Goal: Information Seeking & Learning: Learn about a topic

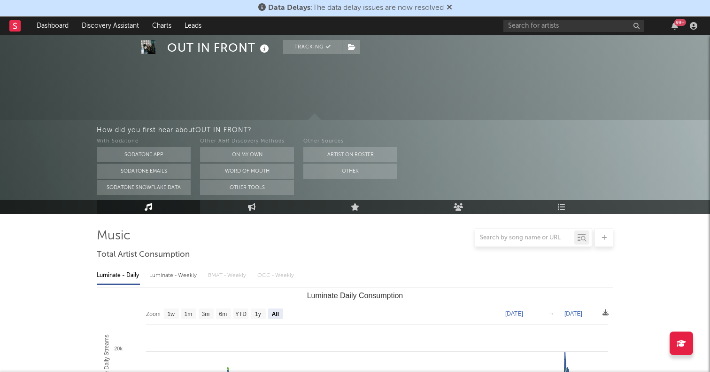
select select "All"
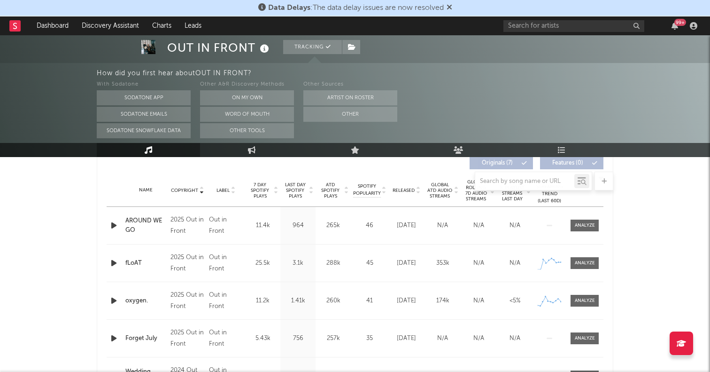
click at [564, 31] on div "99 +" at bounding box center [602, 25] width 197 height 19
click at [568, 26] on input "text" at bounding box center [574, 26] width 141 height 12
click at [541, 26] on input "daniel alan" at bounding box center [574, 26] width 141 height 12
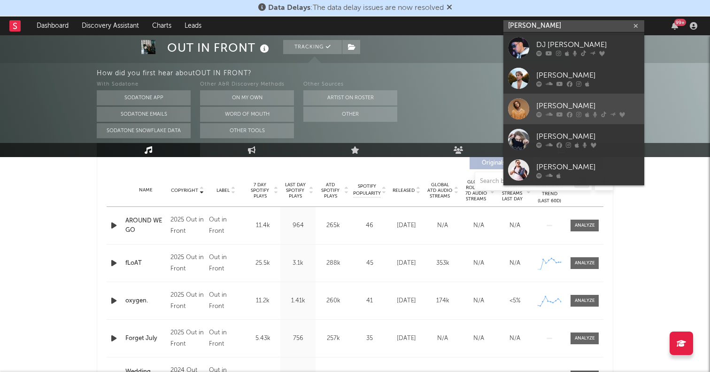
type input "daniel alan"
click at [520, 100] on div at bounding box center [518, 108] width 21 height 21
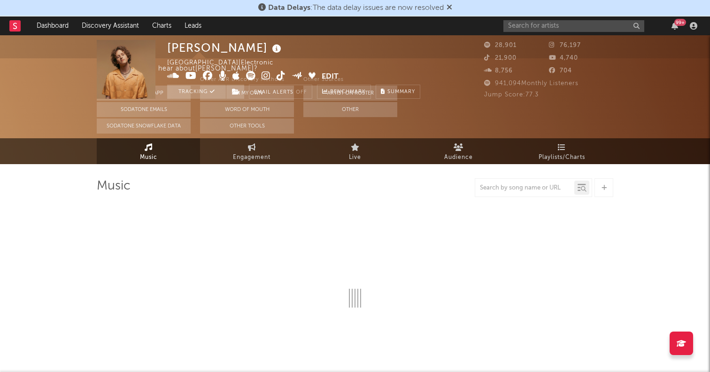
scroll to position [101, 0]
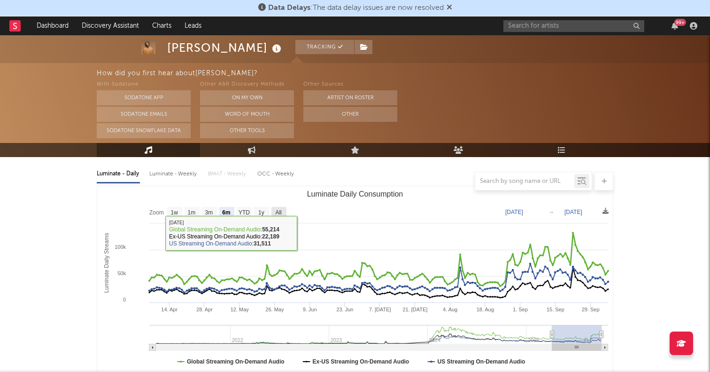
click at [284, 209] on rect "Luminate Daily Consumption" at bounding box center [279, 212] width 15 height 10
select select "All"
type input "2021-03-31"
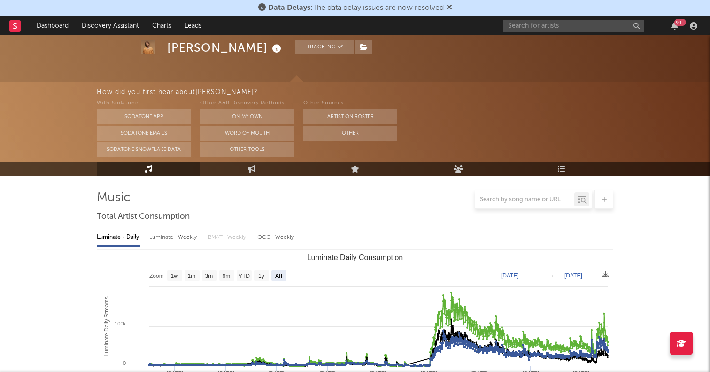
scroll to position [79, 0]
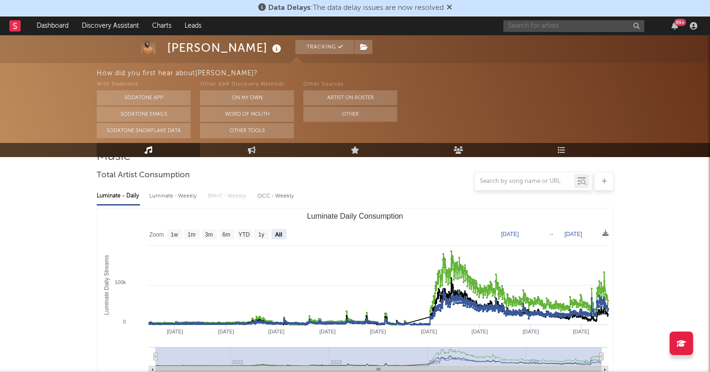
click at [557, 22] on input "text" at bounding box center [574, 26] width 141 height 12
type input "a"
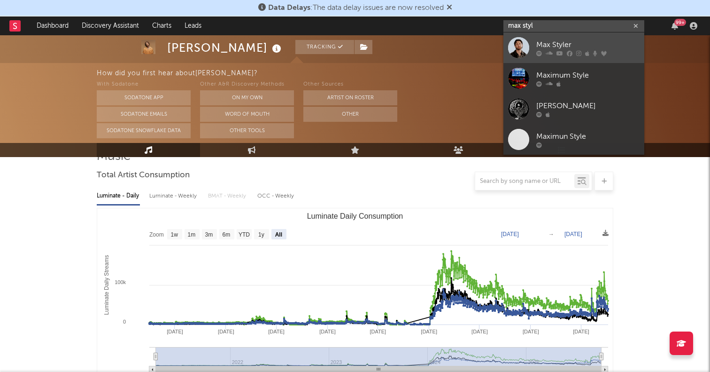
type input "max styl"
click at [523, 49] on div at bounding box center [518, 47] width 21 height 21
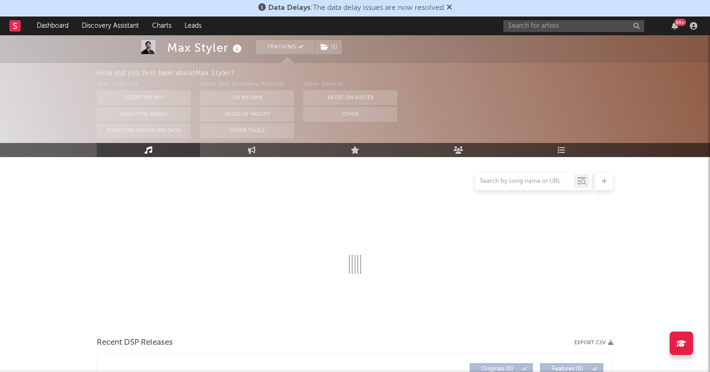
scroll to position [87, 0]
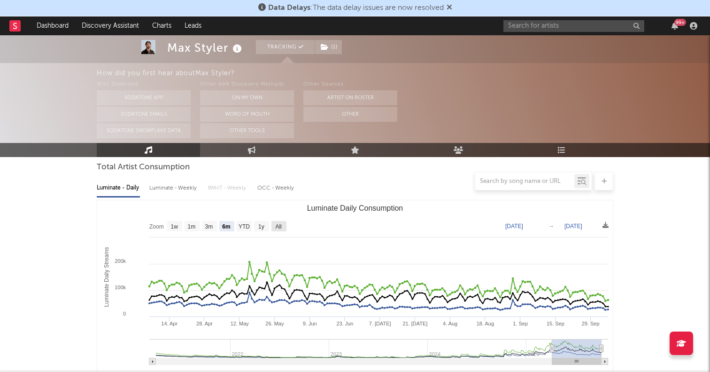
click at [279, 226] on text "All" at bounding box center [278, 226] width 6 height 7
select select "All"
type input "2021-03-31"
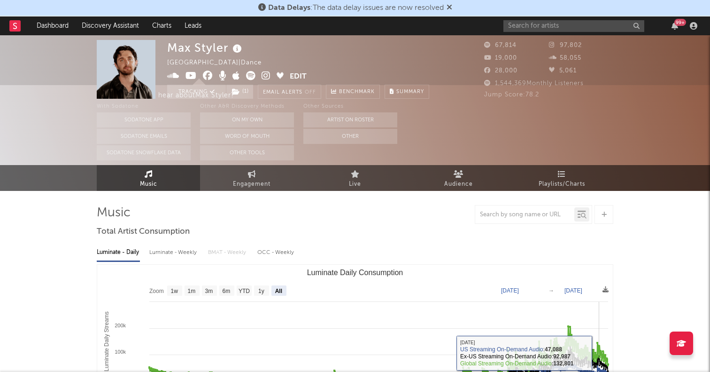
scroll to position [0, 0]
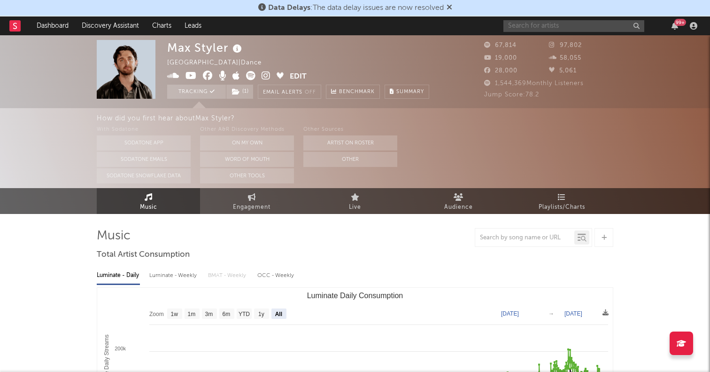
click at [526, 26] on input "text" at bounding box center [574, 26] width 141 height 12
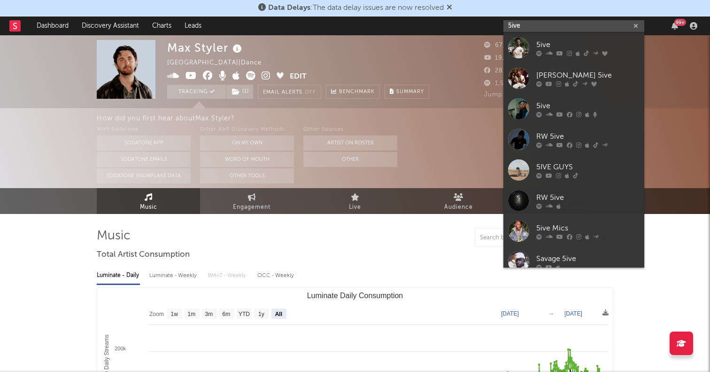
click at [522, 24] on input "5ive" at bounding box center [574, 26] width 141 height 12
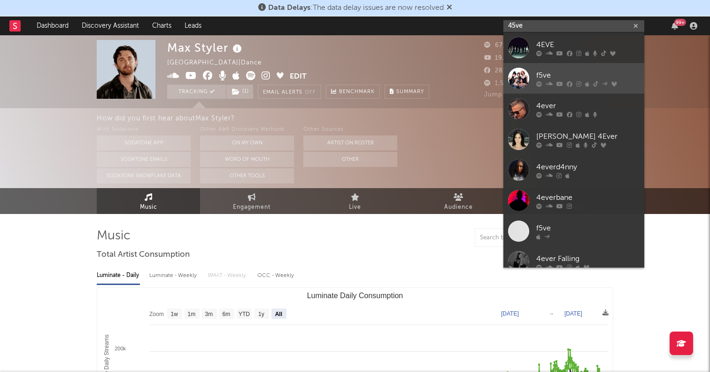
type input "45ve"
click at [521, 84] on div at bounding box center [518, 78] width 21 height 21
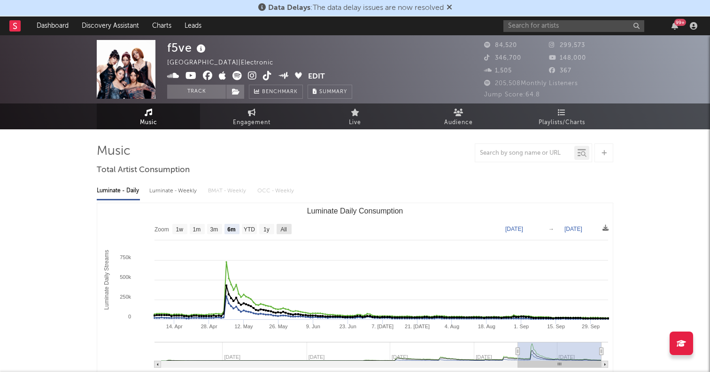
click at [286, 228] on text "All" at bounding box center [283, 229] width 6 height 7
select select "All"
type input "2023-02-16"
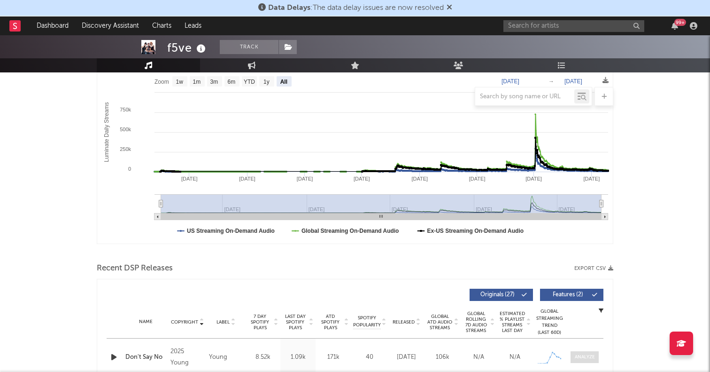
scroll to position [9, 0]
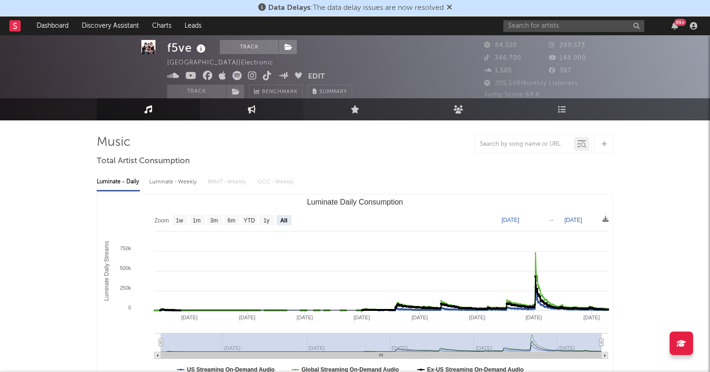
click at [248, 111] on icon at bounding box center [252, 109] width 8 height 8
select select "1w"
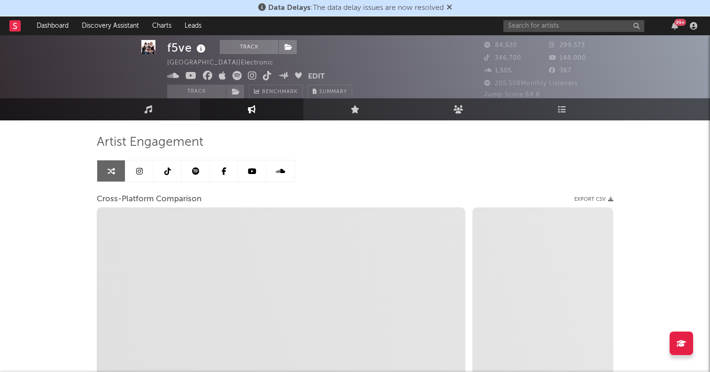
click at [139, 172] on icon at bounding box center [139, 171] width 7 height 8
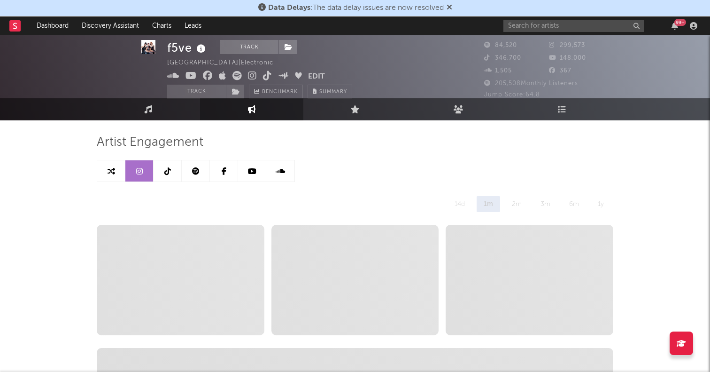
select select "6m"
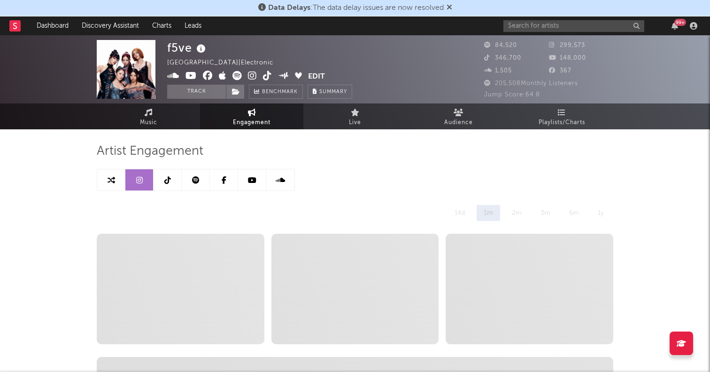
click at [169, 176] on icon at bounding box center [167, 180] width 7 height 8
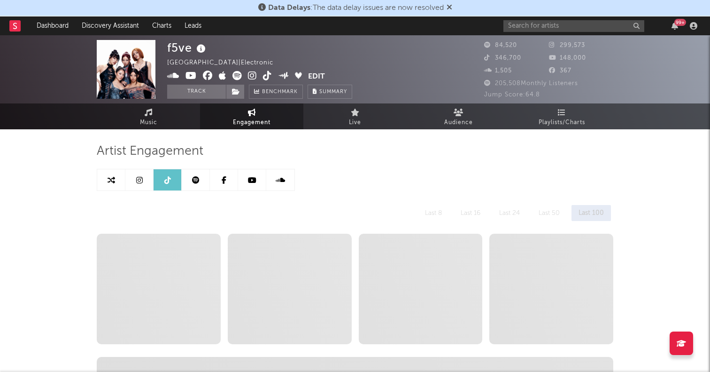
select select "6m"
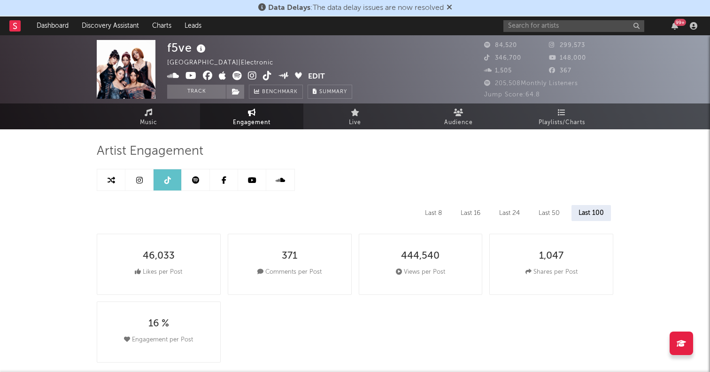
click at [252, 77] on icon at bounding box center [252, 75] width 9 height 9
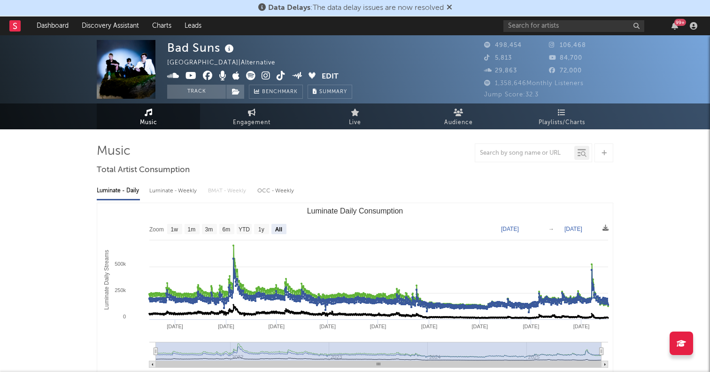
select select "All"
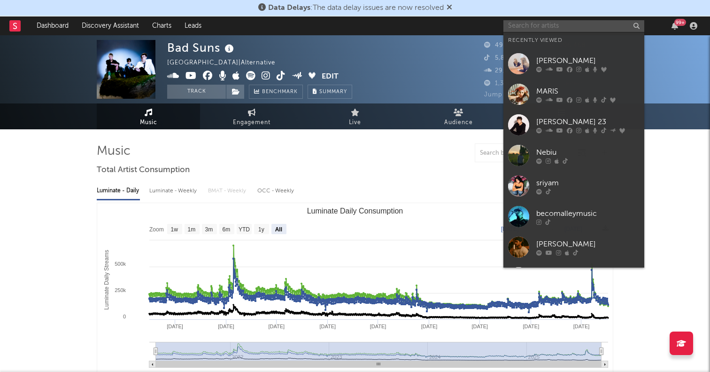
click at [569, 30] on input "text" at bounding box center [574, 26] width 141 height 12
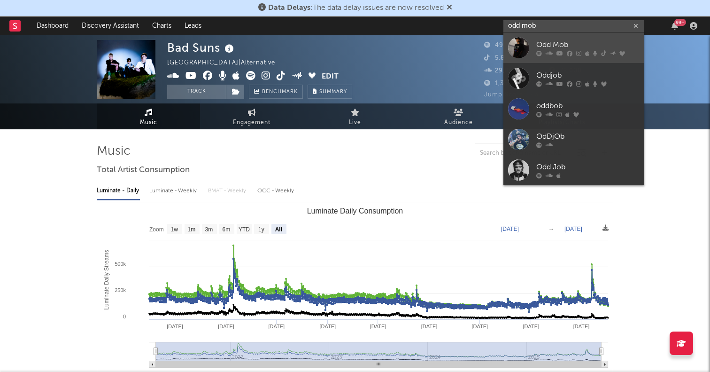
type input "odd mob"
click at [522, 47] on div at bounding box center [518, 47] width 21 height 21
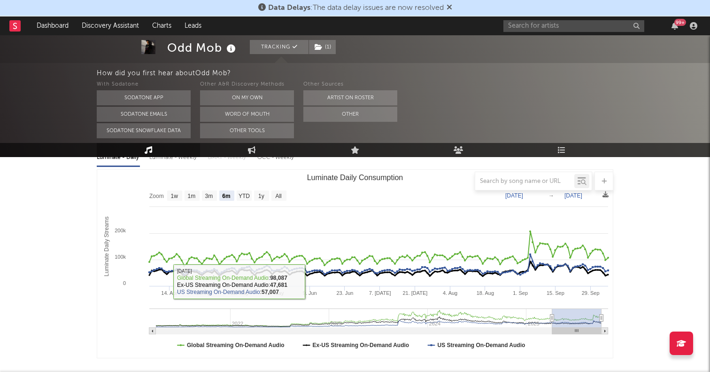
scroll to position [107, 0]
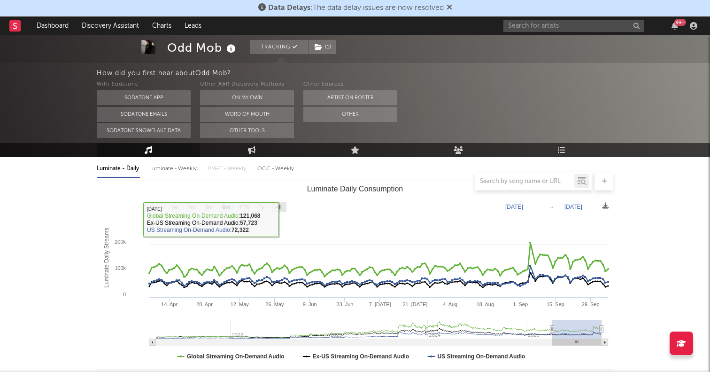
click at [279, 204] on text "All" at bounding box center [278, 207] width 6 height 7
select select "All"
type input "2021-03-31"
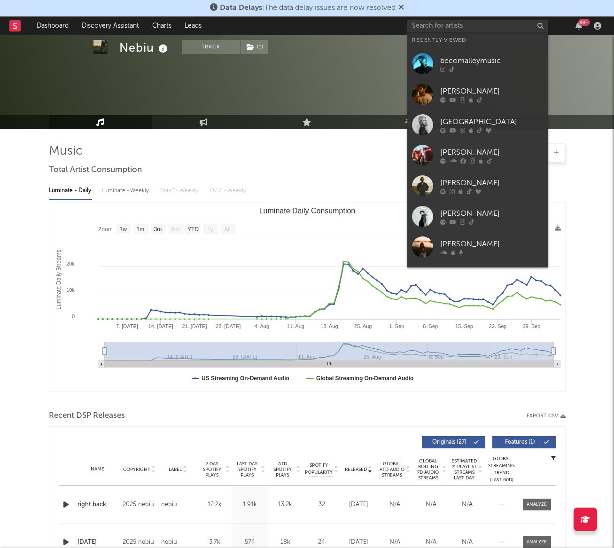
select select "1w"
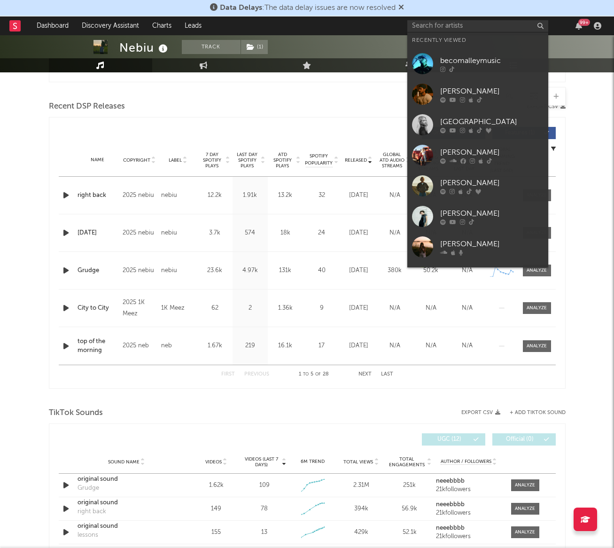
scroll to position [295, 0]
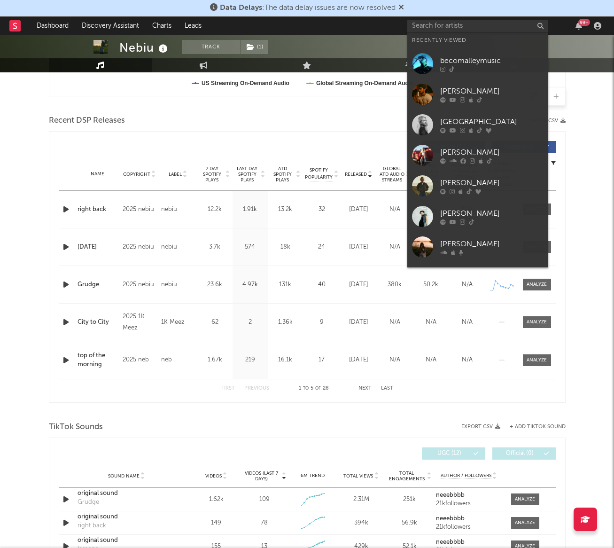
click at [334, 144] on div "Originals ( 27 ) Features ( 1 )" at bounding box center [431, 147] width 248 height 12
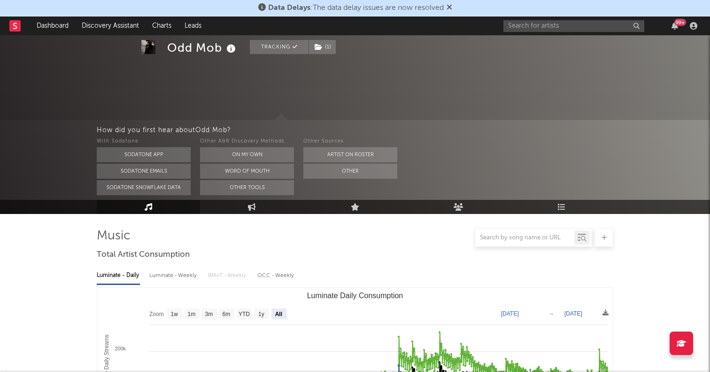
select select "All"
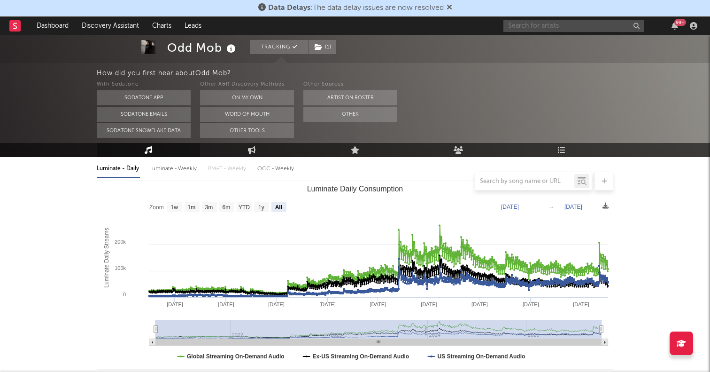
click at [561, 27] on input "text" at bounding box center [574, 26] width 141 height 12
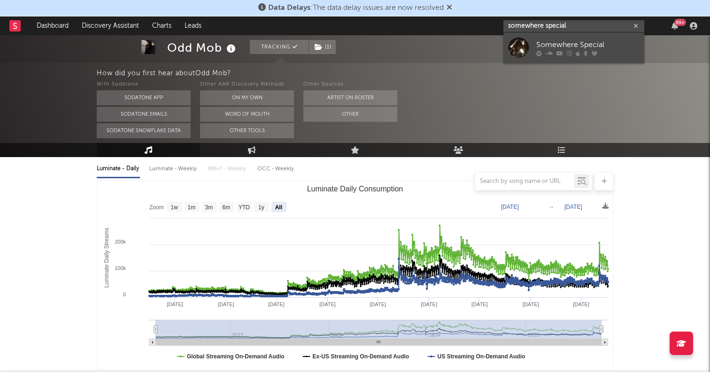
type input "somewhere special"
click at [520, 42] on div at bounding box center [518, 47] width 21 height 21
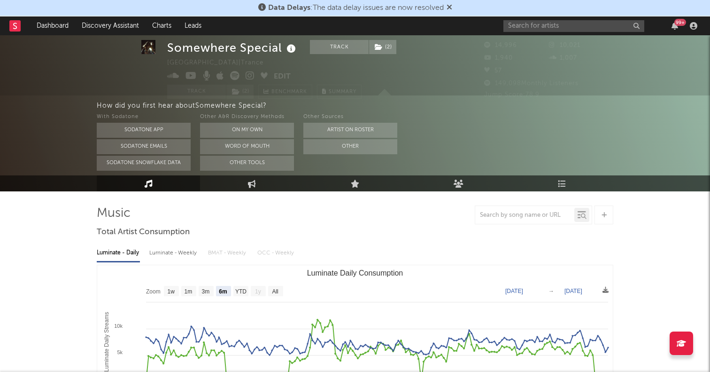
scroll to position [23, 0]
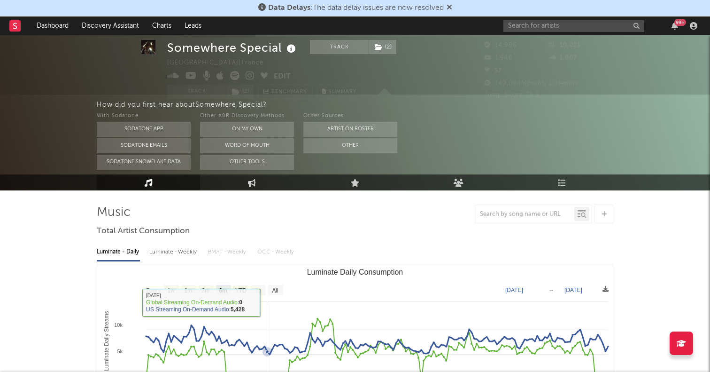
click at [282, 285] on rect "Luminate Daily Consumption" at bounding box center [275, 290] width 15 height 10
select select "All"
type input "2024-10-07"
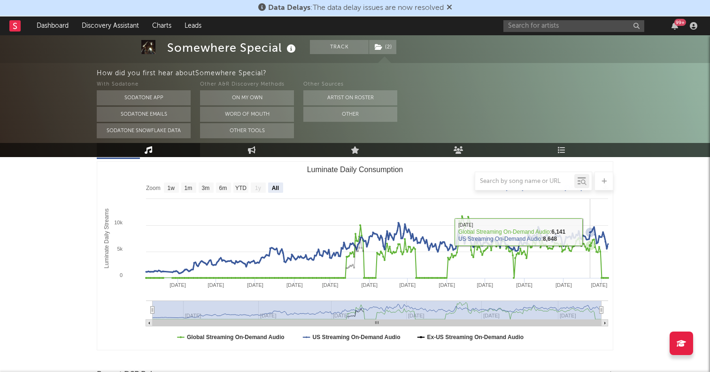
scroll to position [0, 0]
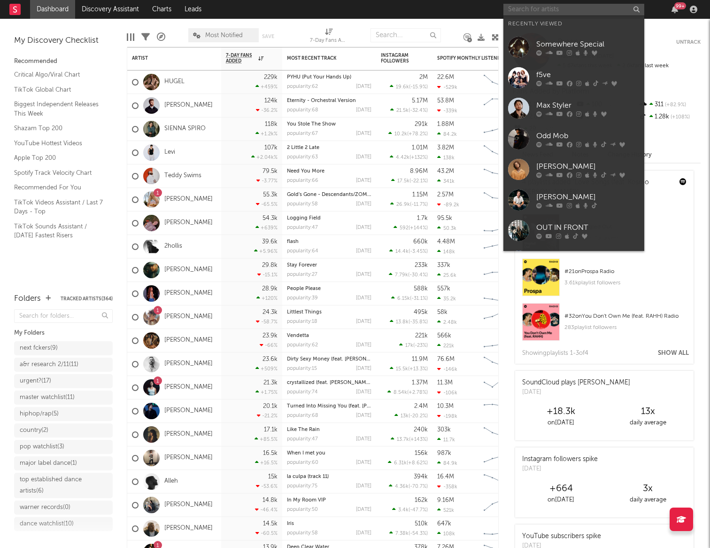
click at [510, 8] on input "text" at bounding box center [574, 10] width 141 height 12
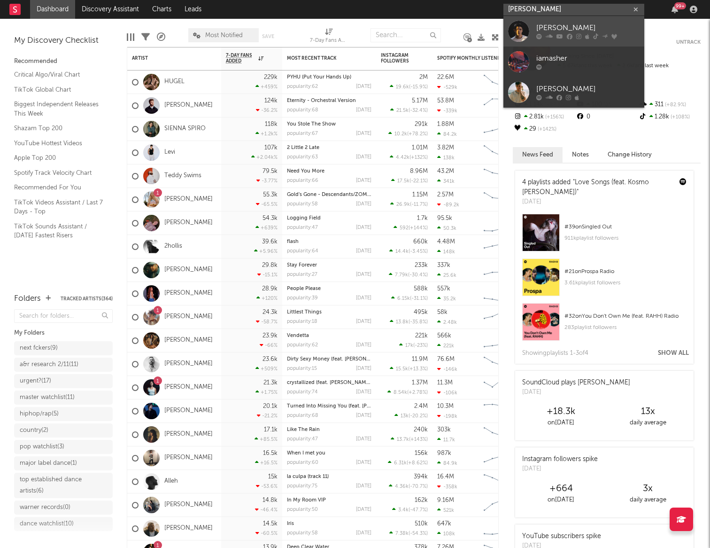
type input "[PERSON_NAME]"
click at [521, 31] on div at bounding box center [518, 31] width 21 height 21
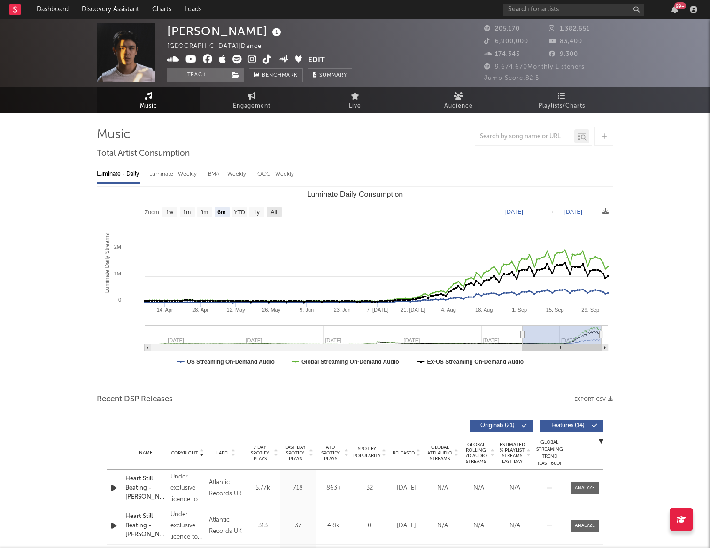
click at [273, 212] on text "All" at bounding box center [274, 212] width 6 height 7
select select "All"
type input "[DATE]"
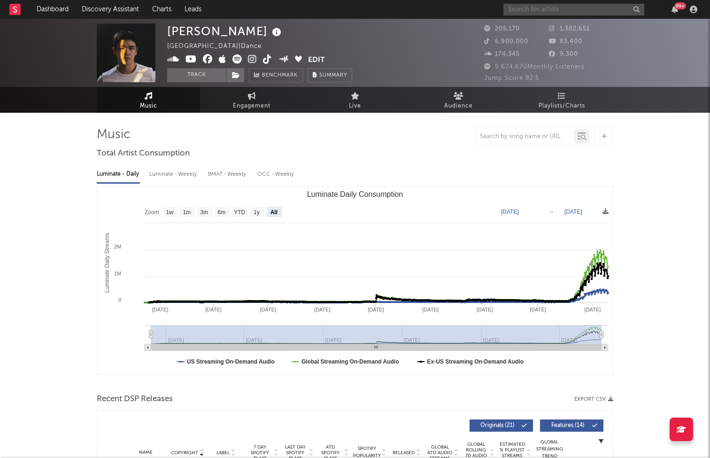
click at [531, 11] on input "text" at bounding box center [574, 10] width 141 height 12
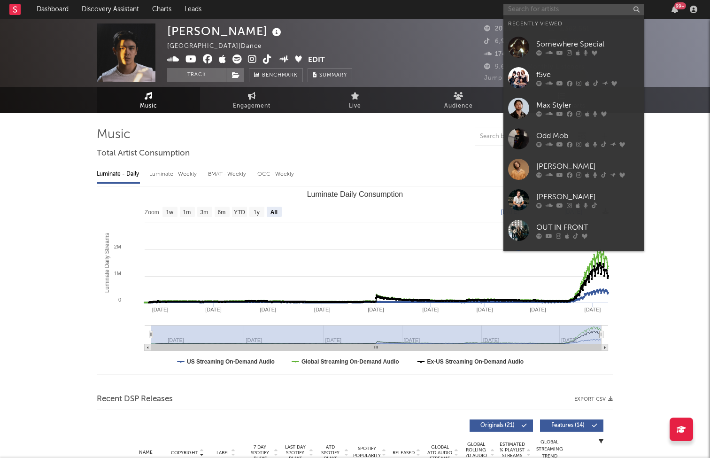
type input "v"
paste input "[URL][DOMAIN_NAME]"
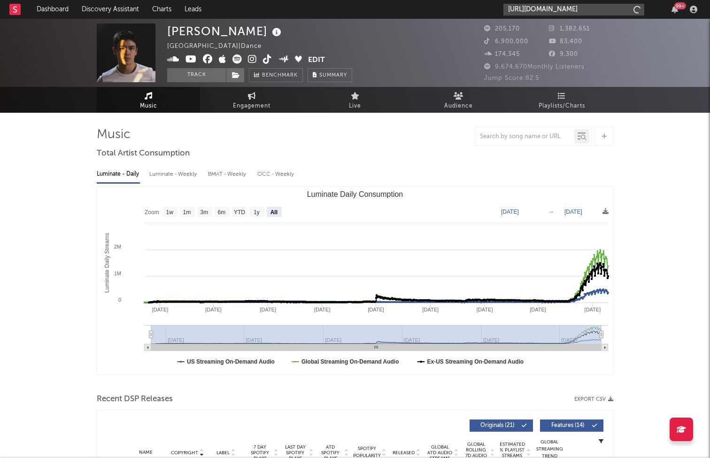
type input "[URL][DOMAIN_NAME]"
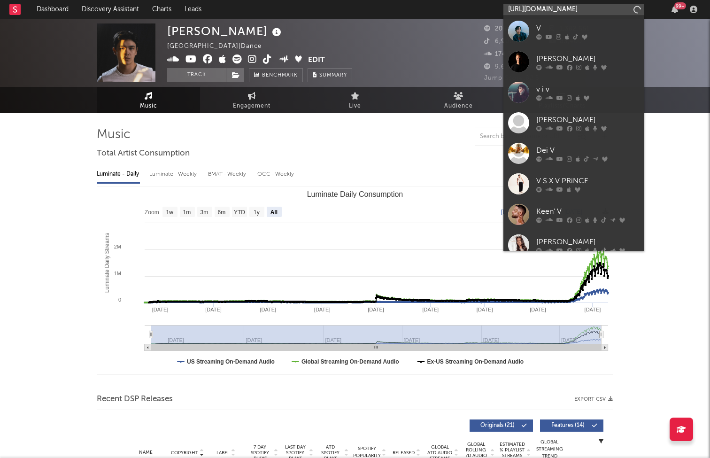
scroll to position [0, 115]
click at [533, 4] on input "[URL][DOMAIN_NAME]" at bounding box center [574, 10] width 141 height 12
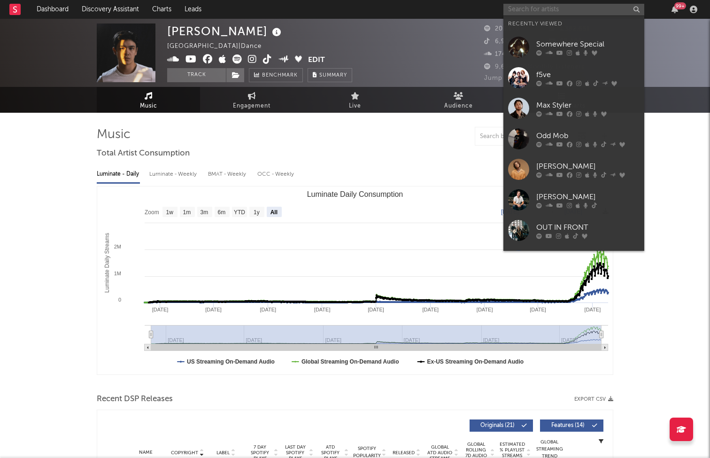
paste input "[URL][DOMAIN_NAME]"
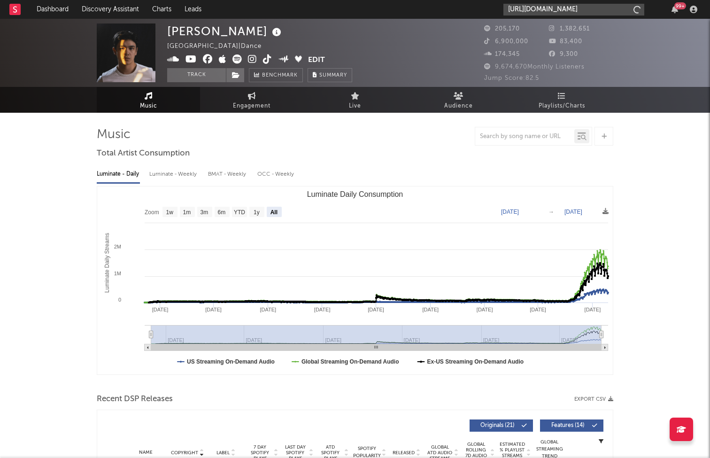
type input "[URL][DOMAIN_NAME]"
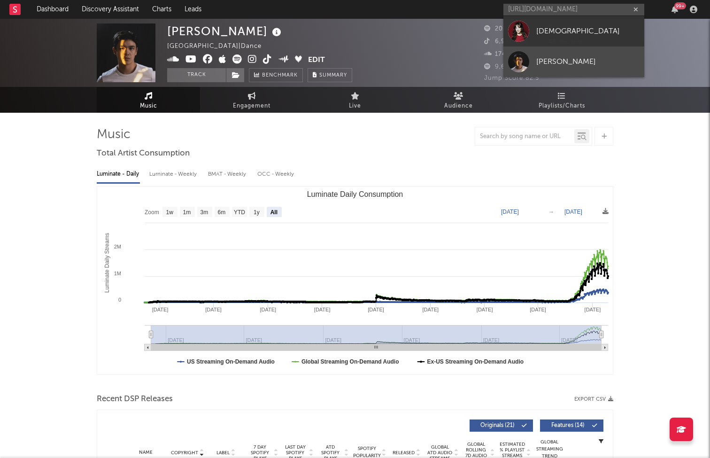
click at [520, 64] on div at bounding box center [518, 61] width 21 height 21
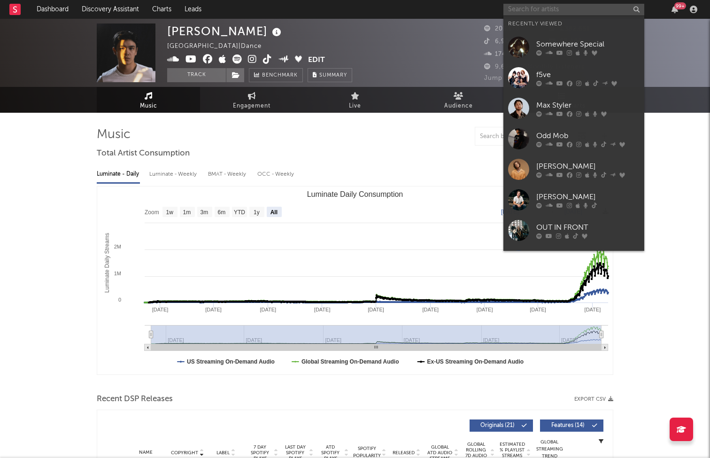
click at [526, 12] on input "text" at bounding box center [574, 10] width 141 height 12
paste input "[URL][DOMAIN_NAME]"
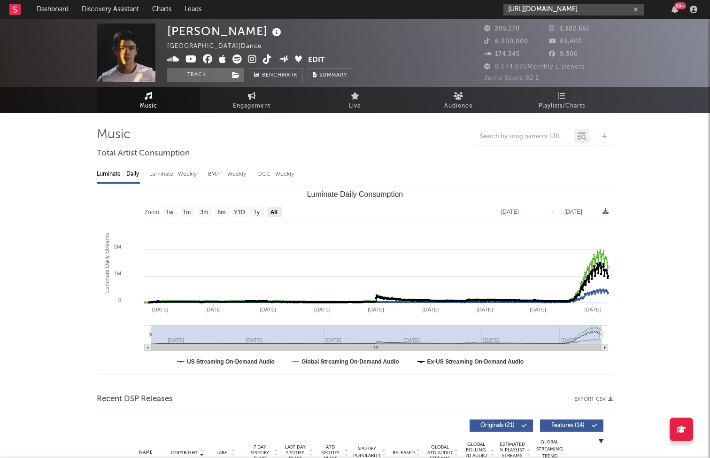
type input "[URL][DOMAIN_NAME]"
click at [438, 142] on div at bounding box center [355, 136] width 517 height 19
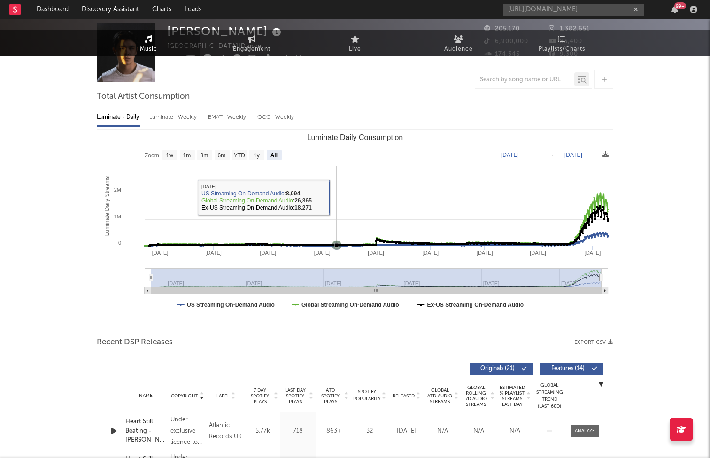
scroll to position [284, 0]
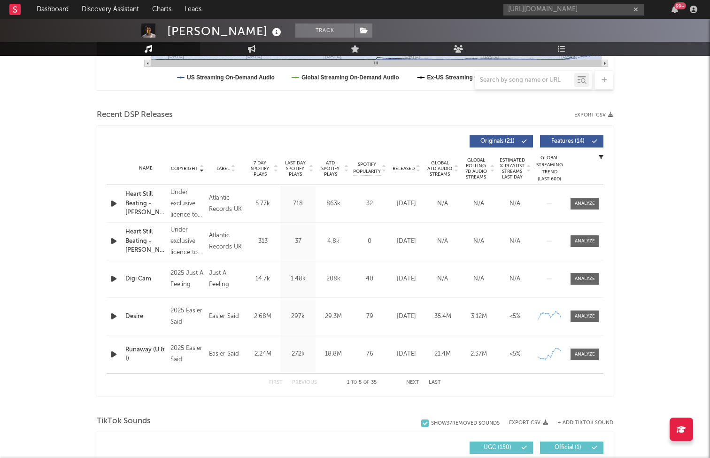
click at [403, 168] on span "Released" at bounding box center [404, 169] width 22 height 6
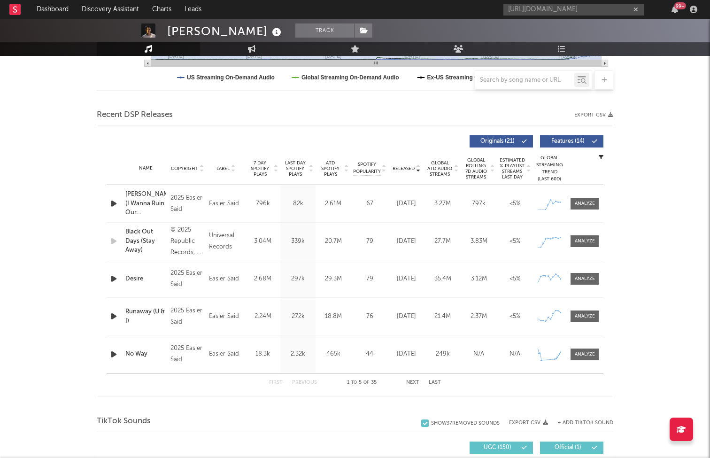
click at [409, 380] on button "Next" at bounding box center [412, 382] width 13 height 5
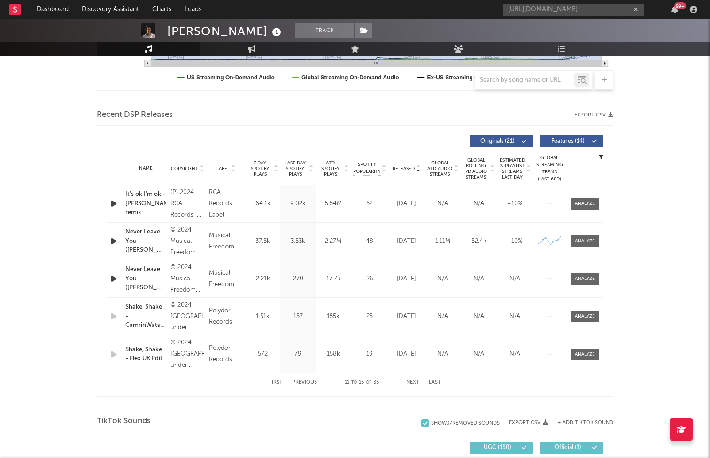
click at [303, 381] on button "Previous" at bounding box center [304, 382] width 25 height 5
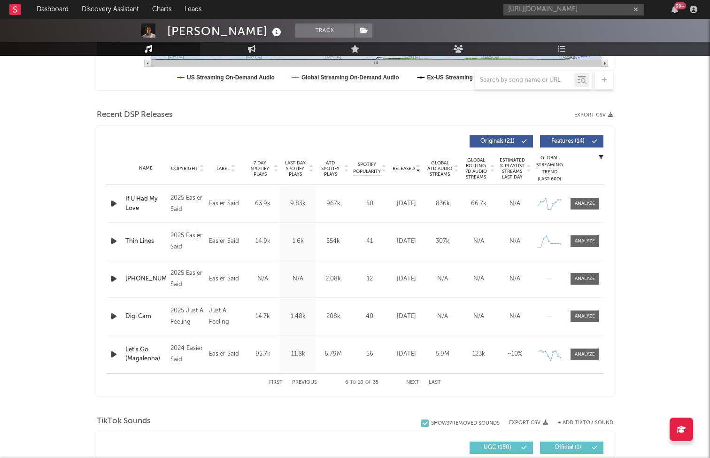
click at [412, 380] on button "Next" at bounding box center [412, 382] width 13 height 5
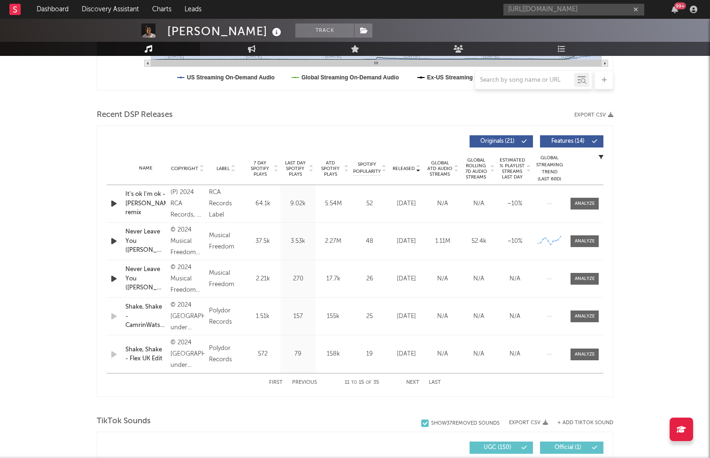
click at [412, 380] on button "Next" at bounding box center [412, 382] width 13 height 5
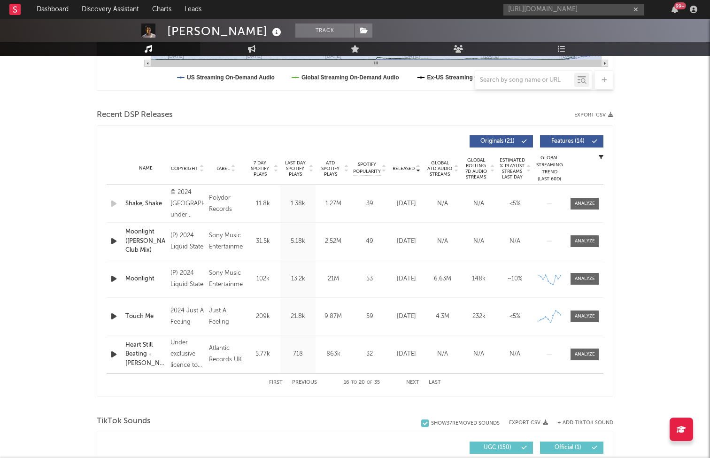
click at [412, 380] on button "Next" at bounding box center [412, 382] width 13 height 5
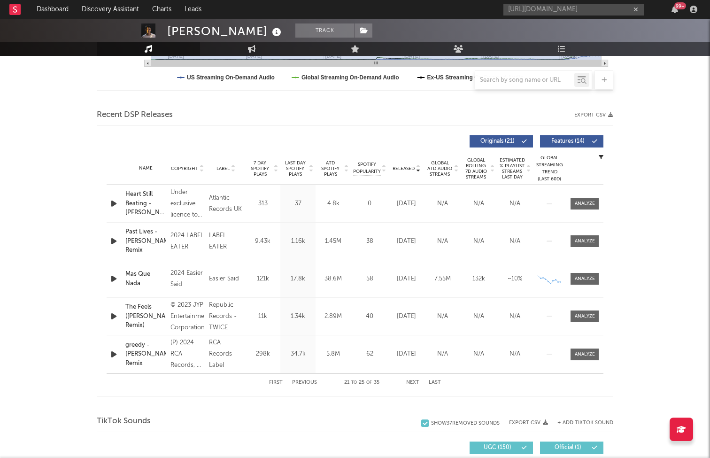
click at [412, 380] on button "Next" at bounding box center [412, 382] width 13 height 5
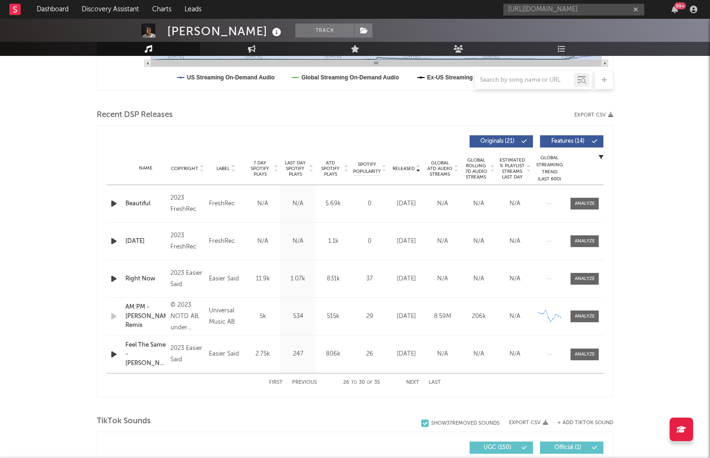
click at [279, 380] on button "First" at bounding box center [276, 382] width 14 height 5
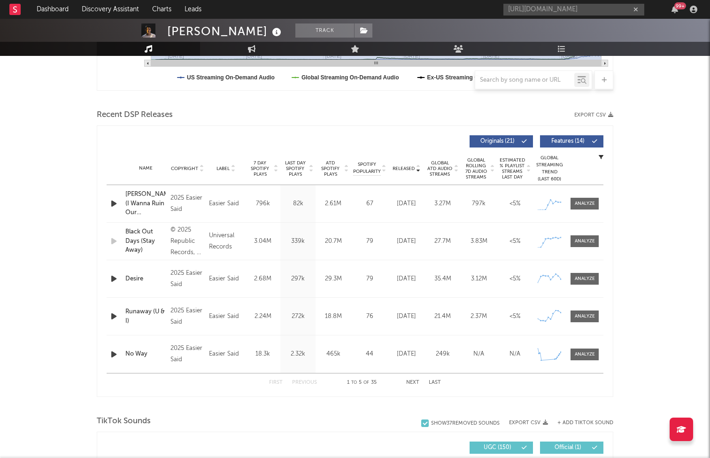
click at [334, 164] on span "ATD Spotify Plays" at bounding box center [330, 168] width 25 height 17
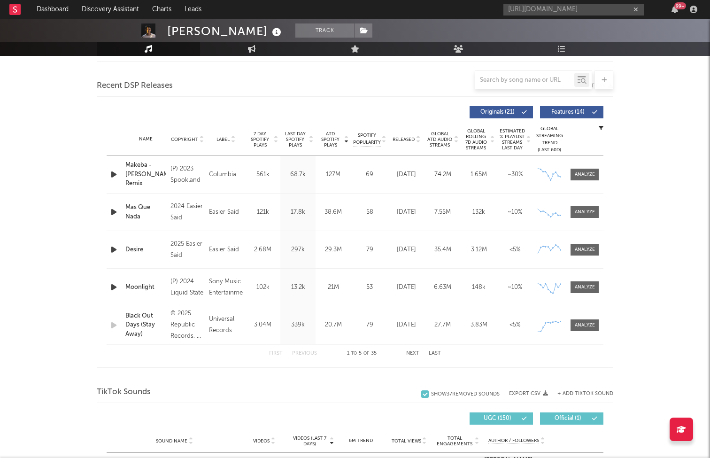
scroll to position [334, 0]
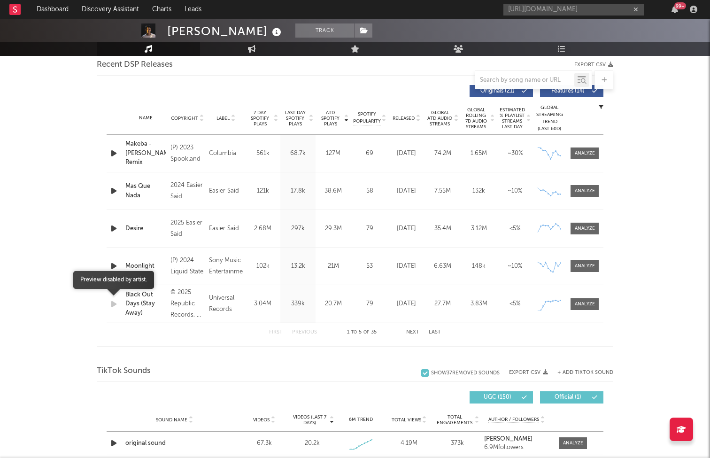
click at [114, 302] on icon "button" at bounding box center [114, 304] width 10 height 12
click at [85, 315] on div "[PERSON_NAME] Track [GEOGRAPHIC_DATA] | Dance Edit Track Benchmark Summary 205,…" at bounding box center [355, 393] width 710 height 1419
click at [415, 331] on button "Next" at bounding box center [412, 332] width 13 height 5
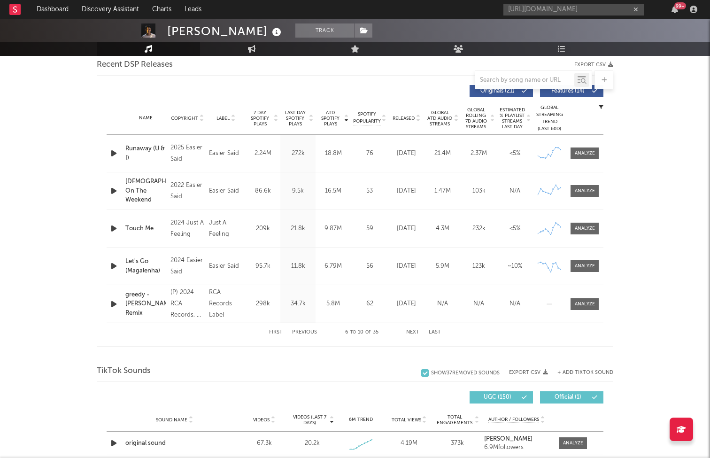
click at [414, 331] on button "Next" at bounding box center [412, 332] width 13 height 5
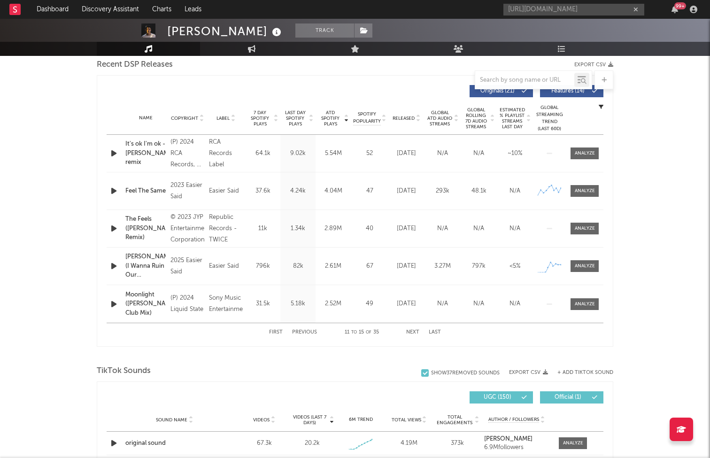
click at [409, 330] on button "Next" at bounding box center [412, 332] width 13 height 5
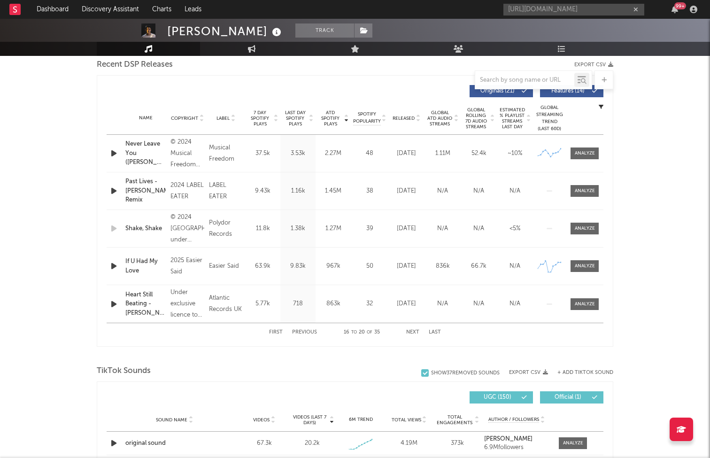
click at [409, 330] on button "Next" at bounding box center [412, 332] width 13 height 5
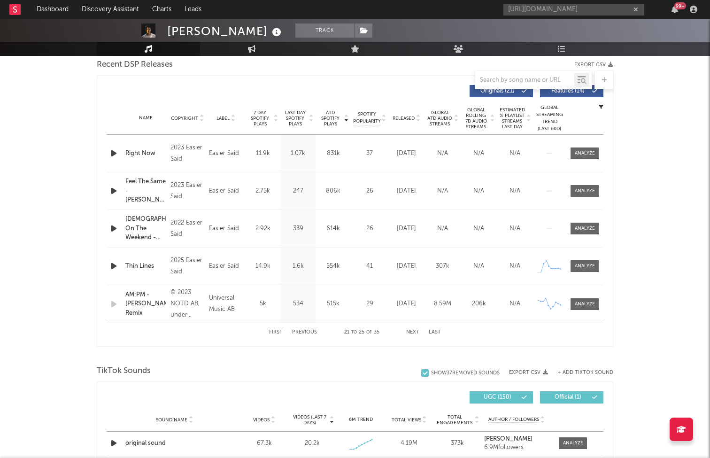
click at [409, 330] on button "Next" at bounding box center [412, 332] width 13 height 5
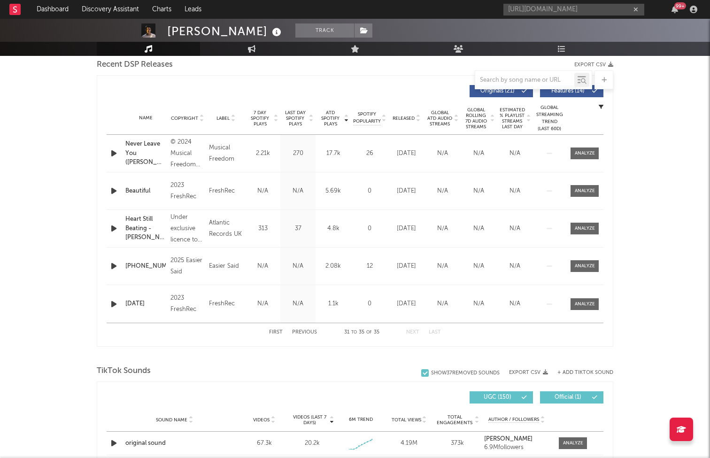
click at [409, 330] on button "Next" at bounding box center [412, 332] width 13 height 5
click at [275, 333] on button "First" at bounding box center [276, 332] width 14 height 5
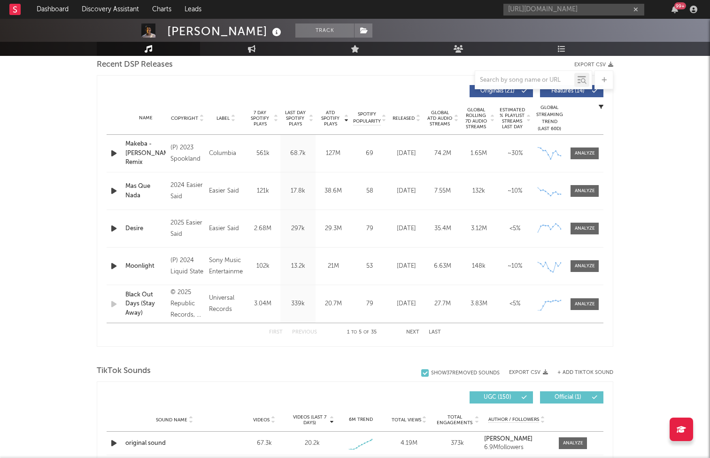
click at [334, 116] on span "ATD Spotify Plays" at bounding box center [330, 118] width 25 height 17
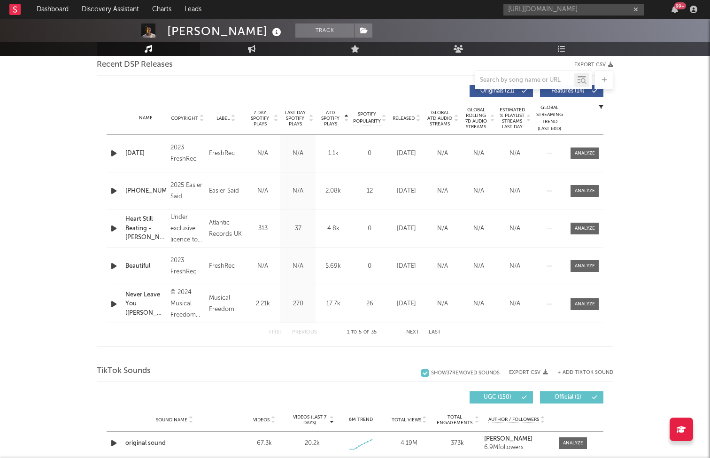
click at [334, 116] on span "ATD Spotify Plays" at bounding box center [330, 118] width 25 height 17
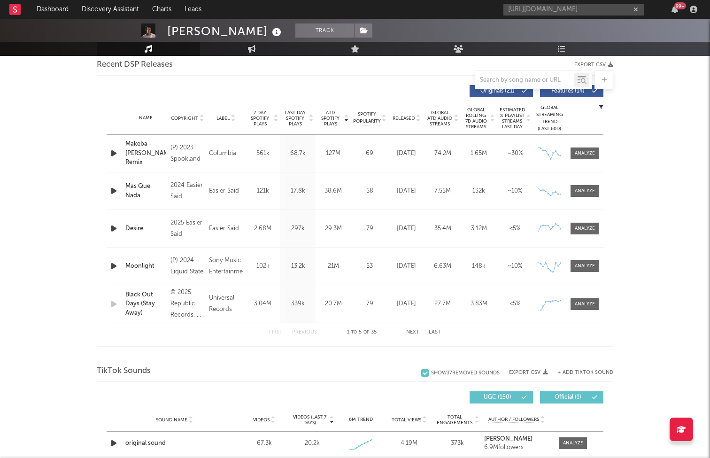
click at [415, 333] on button "Next" at bounding box center [412, 332] width 13 height 5
click at [35, 329] on div "[PERSON_NAME] Track [GEOGRAPHIC_DATA] | Dance Edit Track Benchmark Summary 205,…" at bounding box center [355, 393] width 710 height 1419
click at [411, 329] on div "First Previous 6 to 10 of 35 Next Last" at bounding box center [355, 332] width 172 height 18
click at [412, 333] on button "Next" at bounding box center [412, 332] width 13 height 5
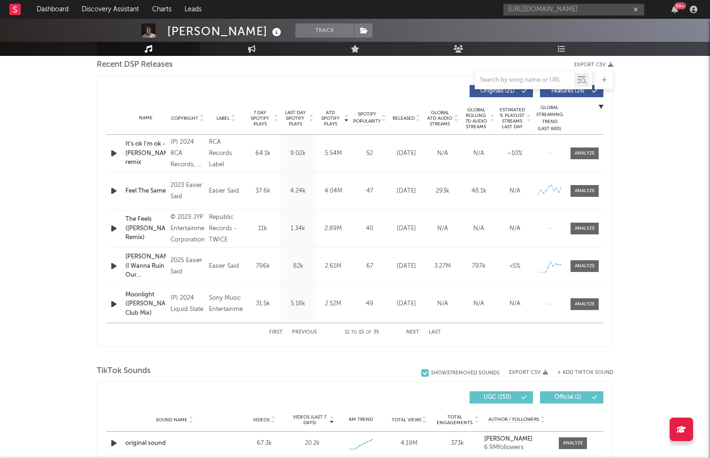
click at [412, 333] on button "Next" at bounding box center [412, 332] width 13 height 5
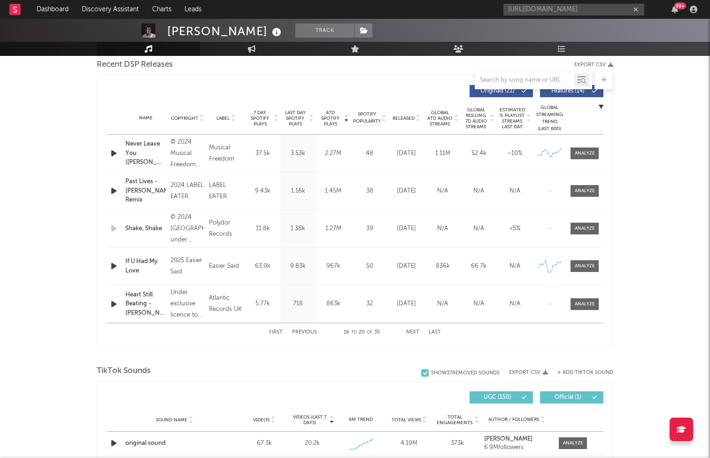
click at [412, 333] on button "Next" at bounding box center [412, 332] width 13 height 5
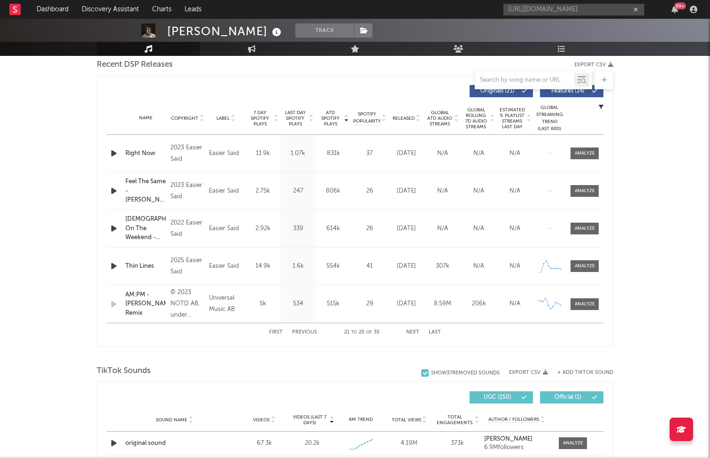
click at [435, 330] on button "Last" at bounding box center [435, 332] width 12 height 5
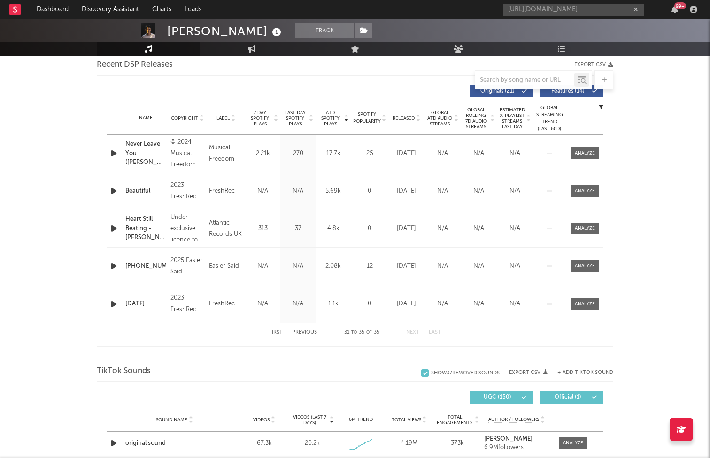
click at [435, 330] on button "Last" at bounding box center [435, 332] width 12 height 5
click at [297, 332] on button "Previous" at bounding box center [304, 332] width 25 height 5
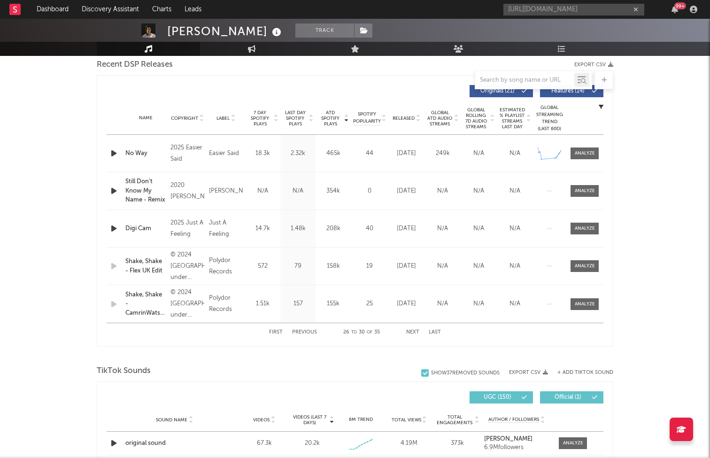
click at [297, 332] on button "Previous" at bounding box center [304, 332] width 25 height 5
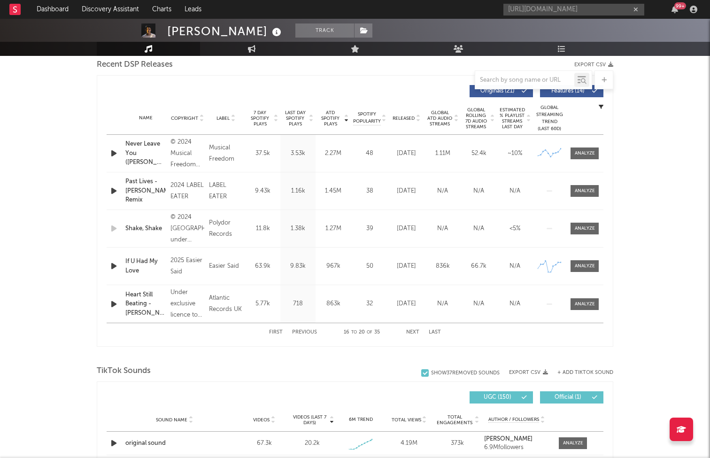
click at [297, 332] on button "Previous" at bounding box center [304, 332] width 25 height 5
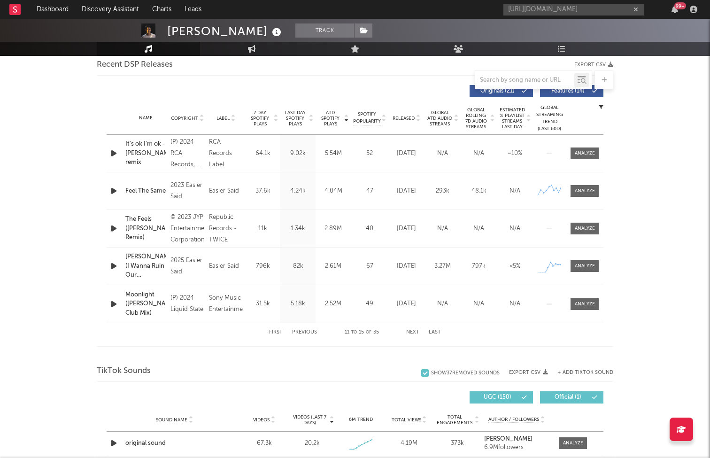
click at [297, 332] on button "Previous" at bounding box center [304, 332] width 25 height 5
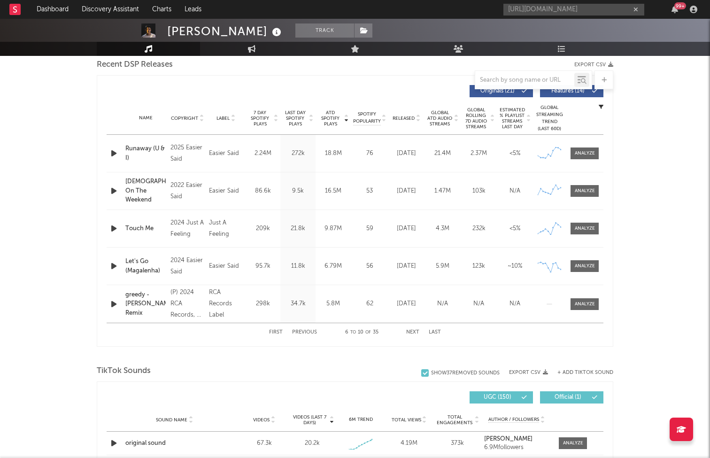
click at [278, 332] on button "First" at bounding box center [276, 332] width 14 height 5
click at [153, 157] on div "Makeba - [PERSON_NAME] Remix" at bounding box center [145, 154] width 40 height 28
click at [586, 150] on div at bounding box center [585, 153] width 20 height 7
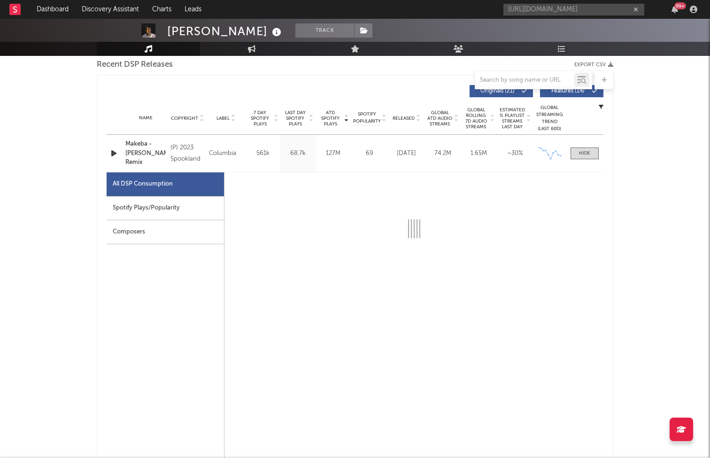
select select "6m"
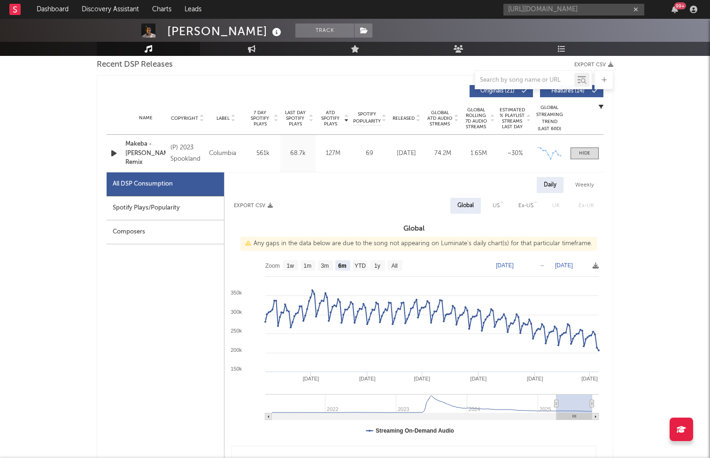
scroll to position [345, 0]
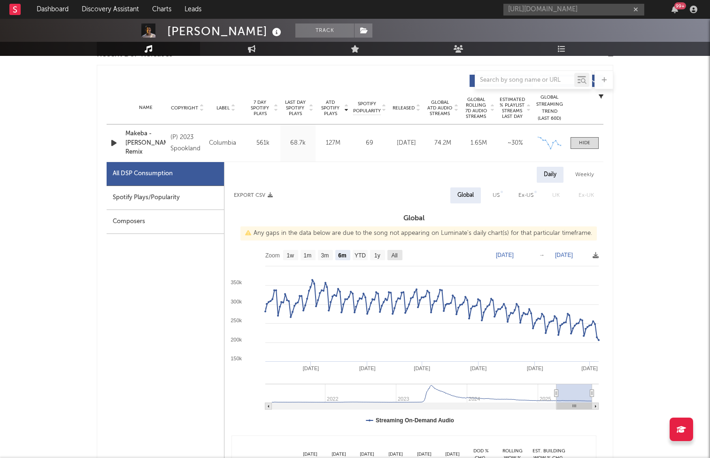
click at [396, 250] on rect at bounding box center [395, 255] width 15 height 10
select select "All"
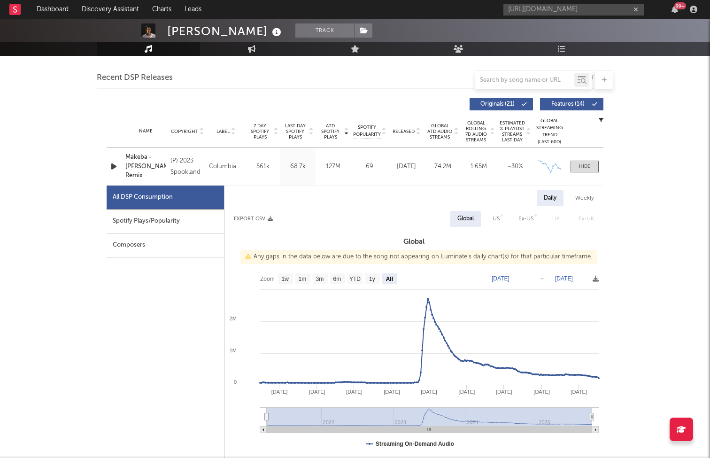
scroll to position [303, 0]
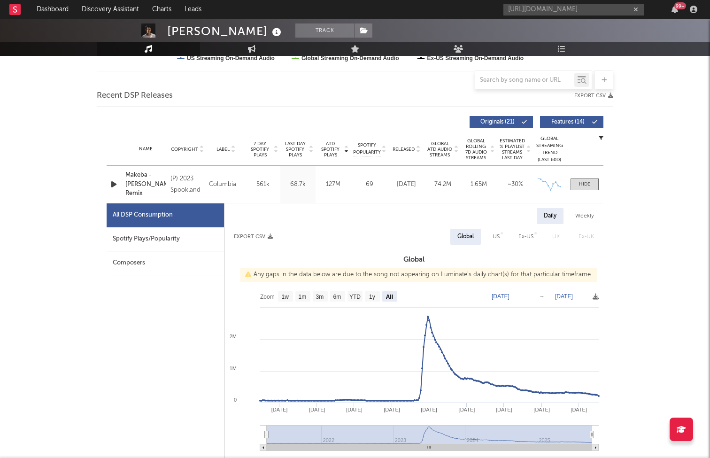
click at [137, 323] on div "All DSP Consumption Spotify Plays/Popularity Composers" at bounding box center [166, 426] width 118 height 446
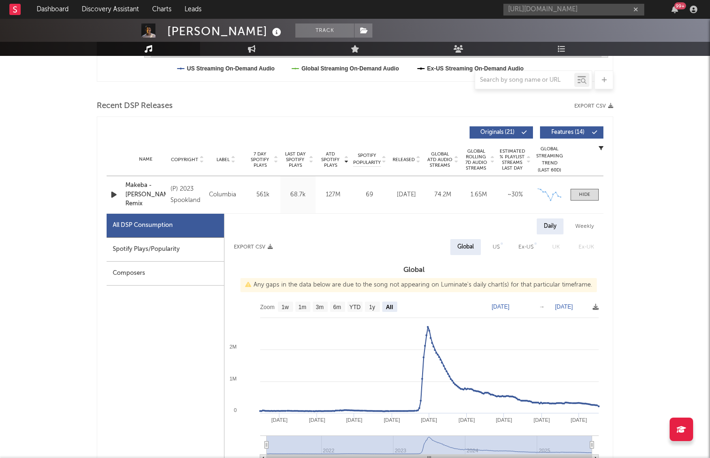
scroll to position [287, 0]
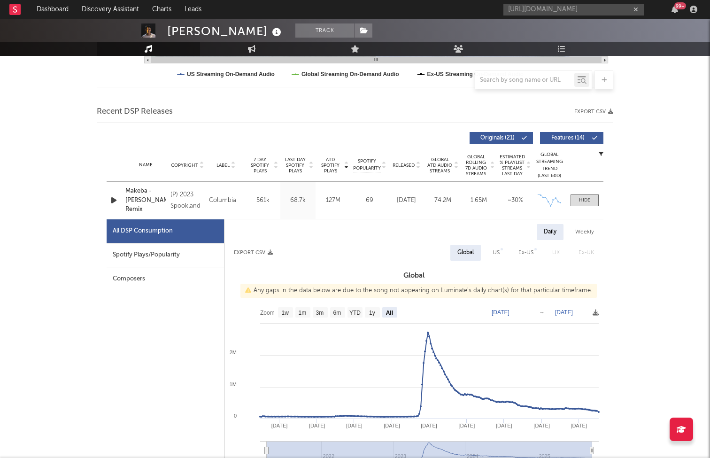
click at [494, 247] on div "US" at bounding box center [496, 252] width 7 height 11
select select "All"
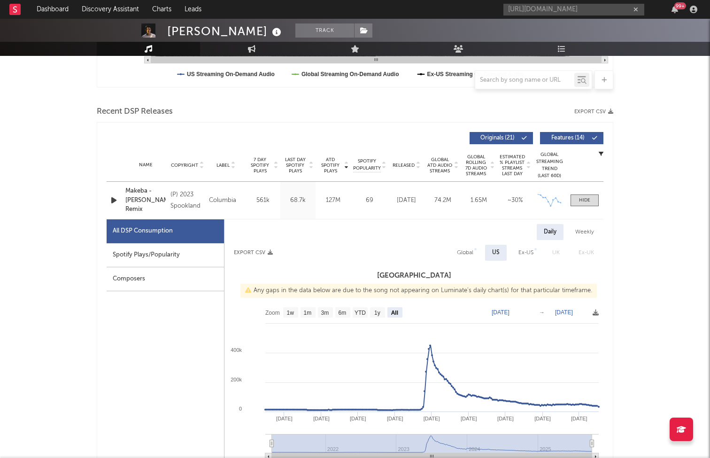
click at [252, 251] on button "Export CSV" at bounding box center [253, 253] width 39 height 6
click at [590, 229] on div "Weekly" at bounding box center [584, 232] width 33 height 16
select select "All"
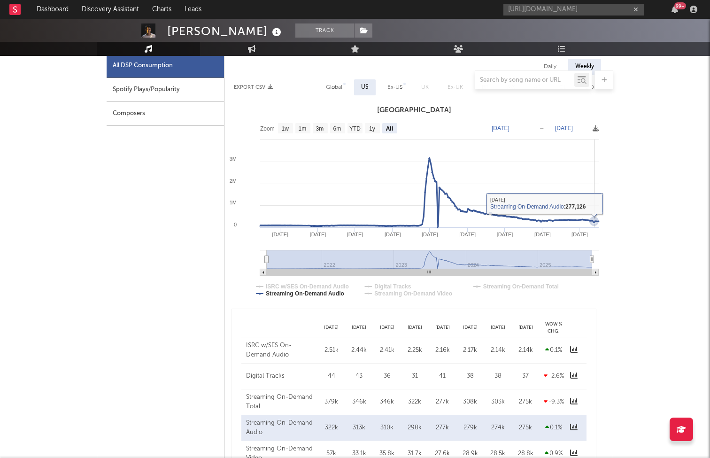
scroll to position [472, 0]
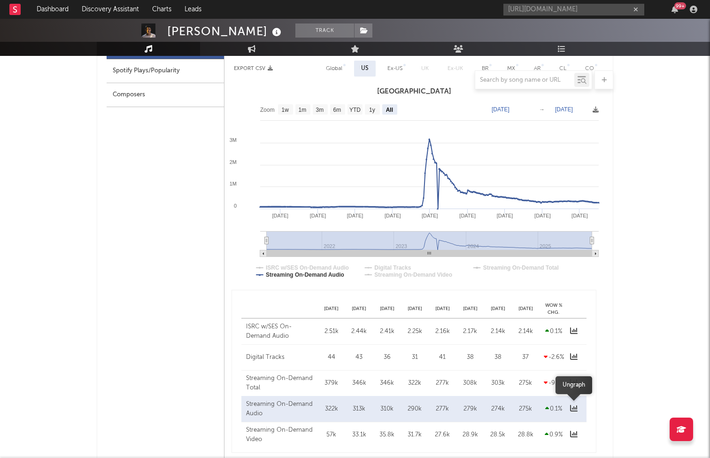
click at [574, 410] on icon at bounding box center [574, 408] width 8 height 8
select select "All"
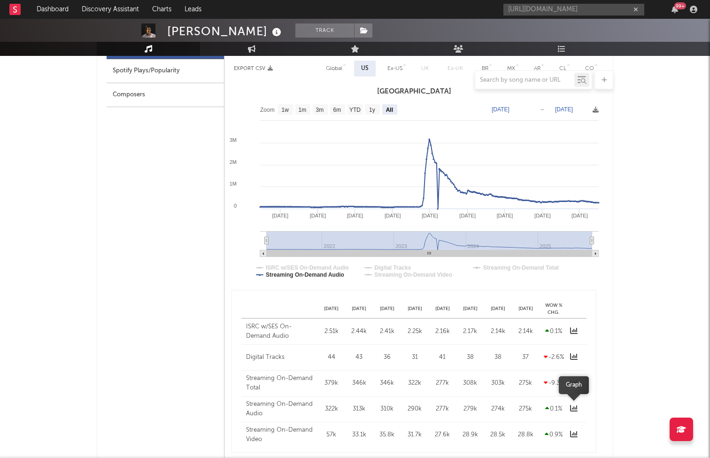
click at [574, 410] on icon at bounding box center [574, 408] width 8 height 8
select select "All"
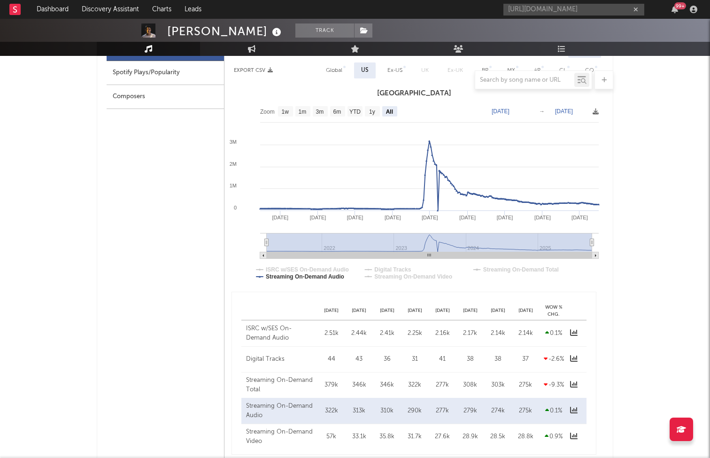
click at [361, 410] on div "313k" at bounding box center [359, 410] width 23 height 9
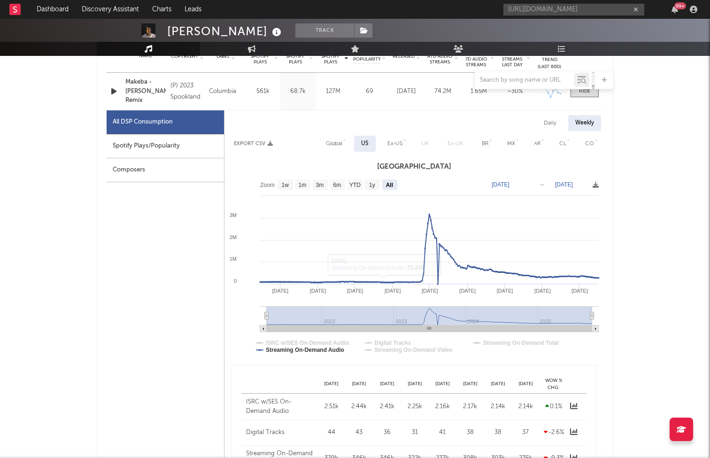
click at [361, 140] on div "US" at bounding box center [365, 143] width 8 height 11
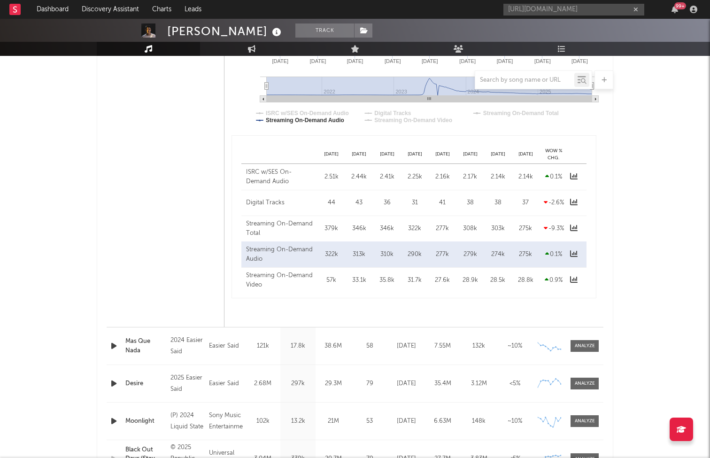
scroll to position [653, 0]
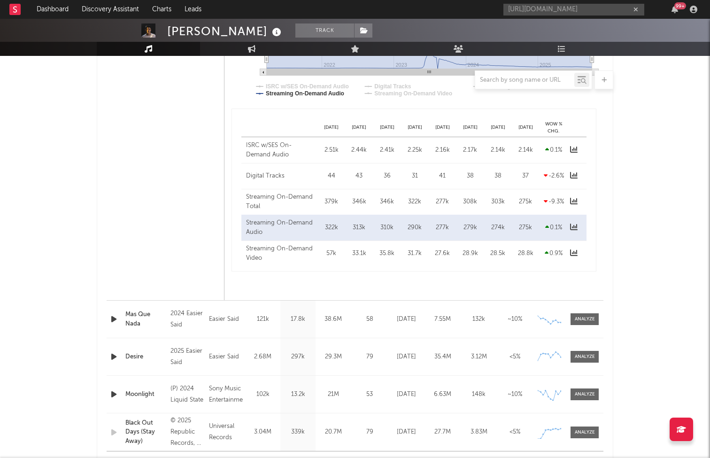
click at [282, 224] on div "Streaming On-Demand Audio" at bounding box center [280, 227] width 69 height 18
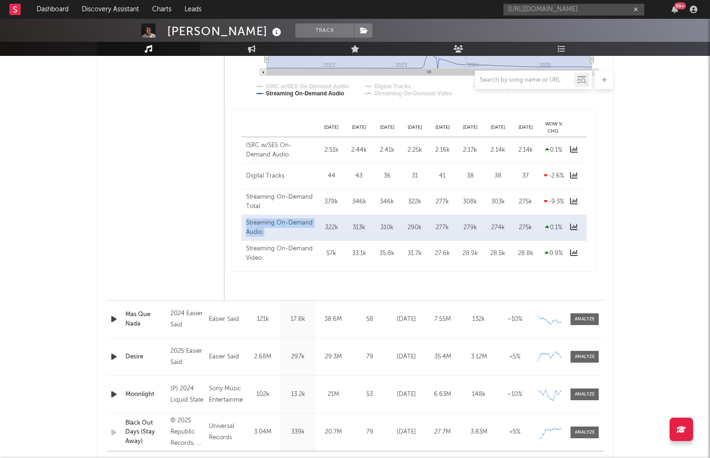
click at [282, 224] on div "Streaming On-Demand Audio" at bounding box center [280, 227] width 69 height 18
click at [283, 233] on div "Streaming On-Demand Audio" at bounding box center [280, 227] width 69 height 18
click at [280, 248] on div "Streaming On-Demand Video" at bounding box center [280, 253] width 69 height 18
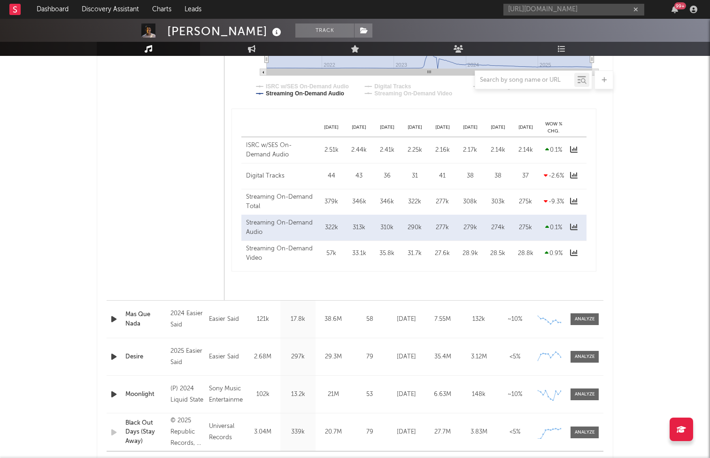
click at [274, 218] on div "Streaming On-Demand Audio" at bounding box center [280, 227] width 69 height 18
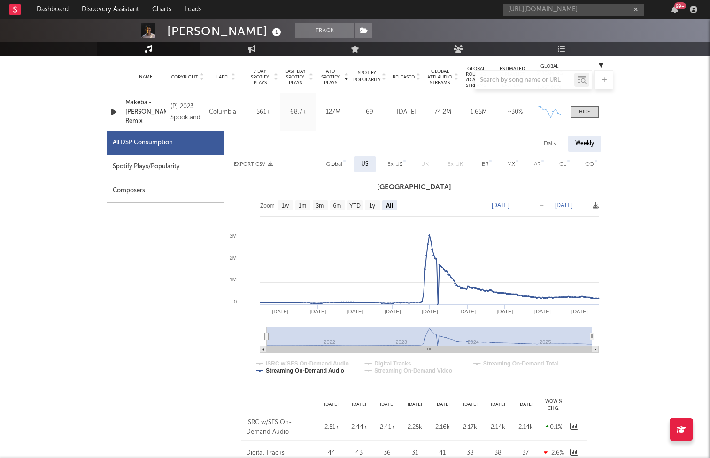
scroll to position [347, 0]
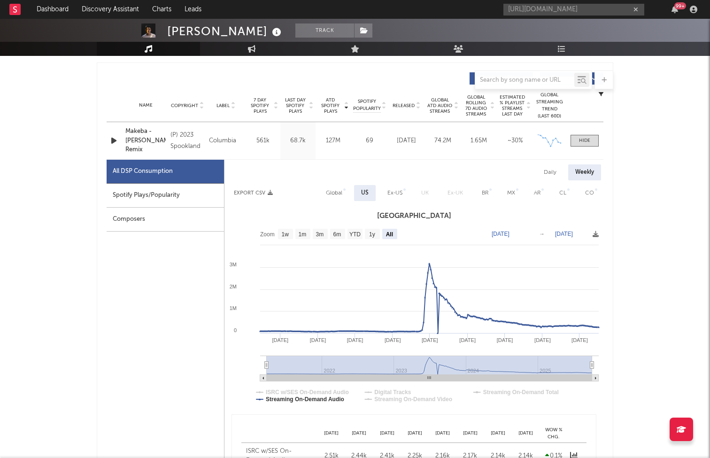
click at [245, 127] on div "Name [PERSON_NAME] - [PERSON_NAME] Remix Copyright (P) 2023 Spookland Label Col…" at bounding box center [355, 140] width 497 height 37
click at [590, 140] on div at bounding box center [584, 140] width 11 height 7
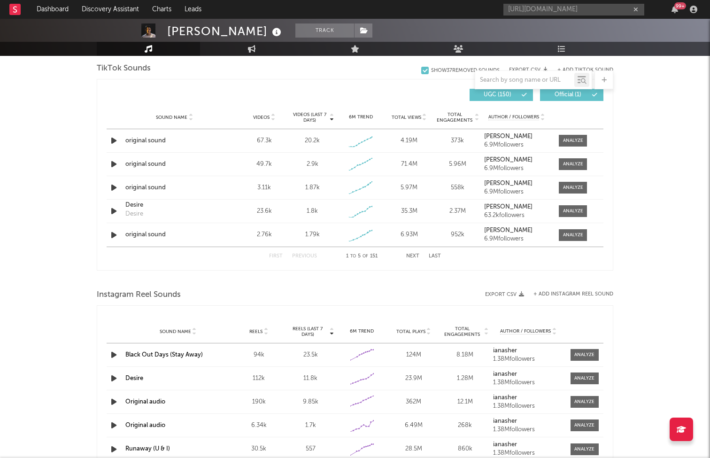
scroll to position [583, 0]
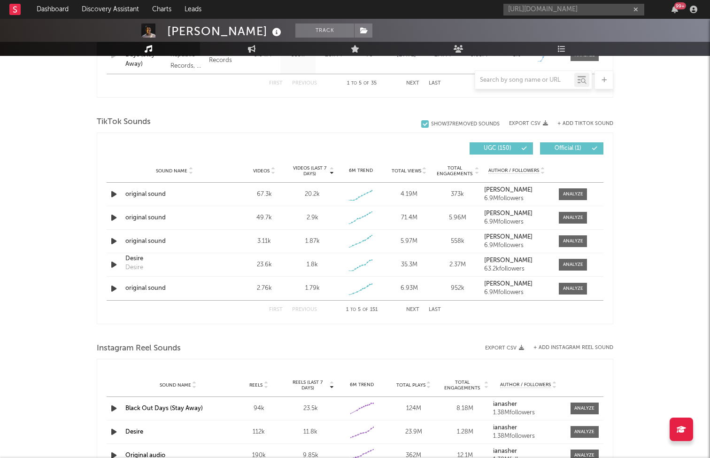
click at [412, 310] on button "Next" at bounding box center [412, 309] width 13 height 5
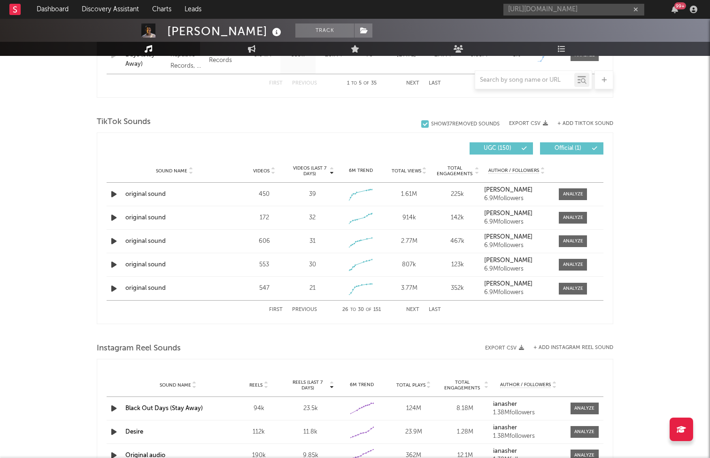
click at [412, 310] on button "Next" at bounding box center [412, 309] width 13 height 5
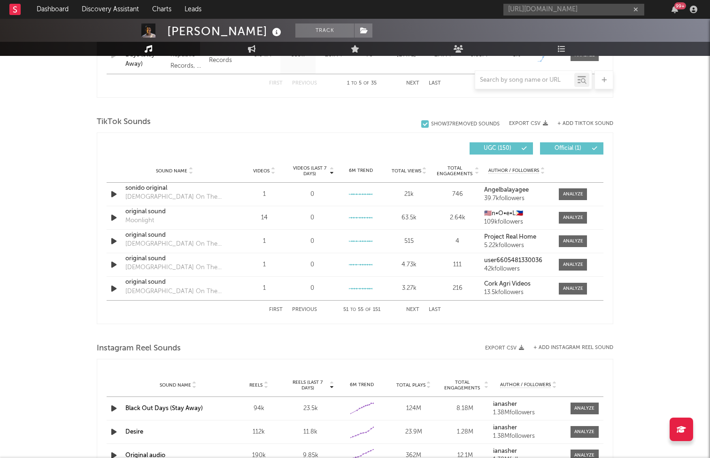
click at [412, 310] on button "Next" at bounding box center [412, 309] width 13 height 5
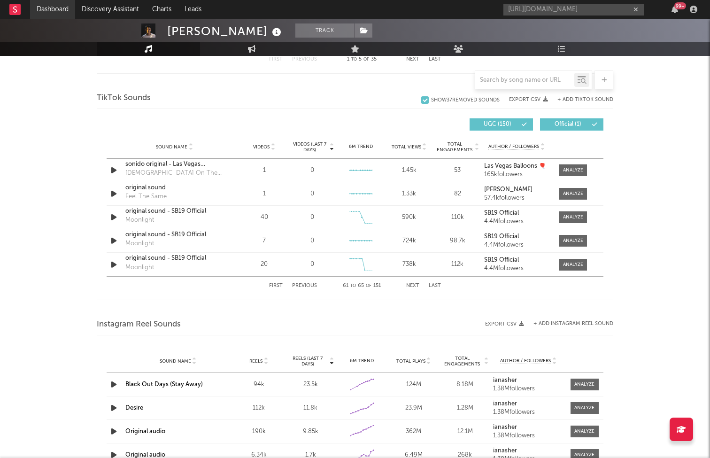
scroll to position [612, 0]
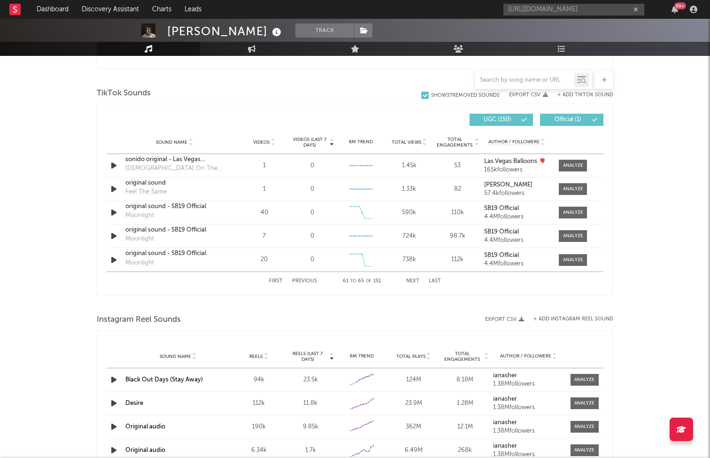
click at [412, 281] on button "Next" at bounding box center [412, 281] width 13 height 5
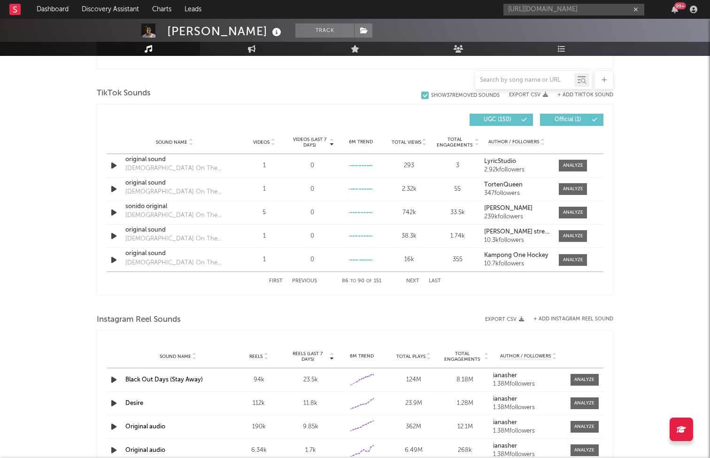
click at [412, 281] on button "Next" at bounding box center [412, 281] width 13 height 5
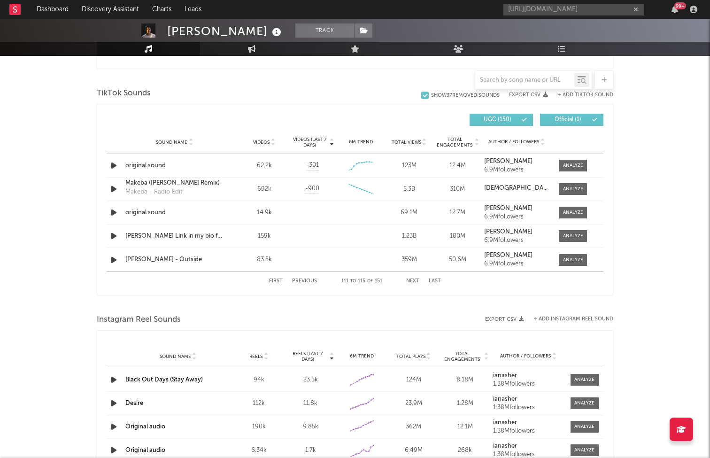
click at [412, 281] on button "Next" at bounding box center [412, 281] width 13 height 5
click at [432, 281] on button "Last" at bounding box center [435, 281] width 12 height 5
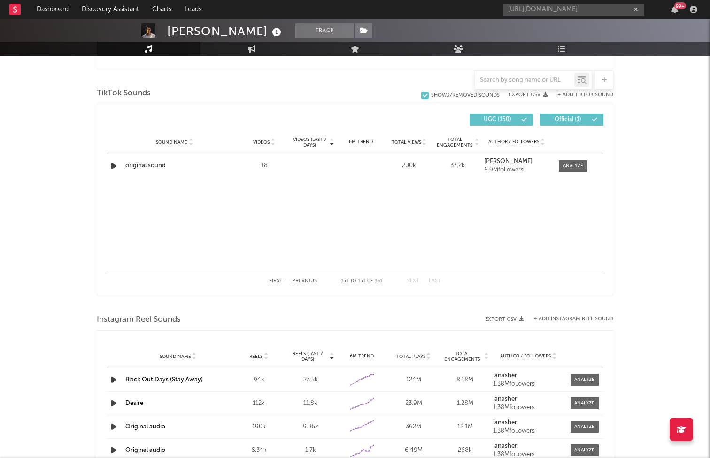
click at [308, 281] on button "Previous" at bounding box center [304, 281] width 25 height 5
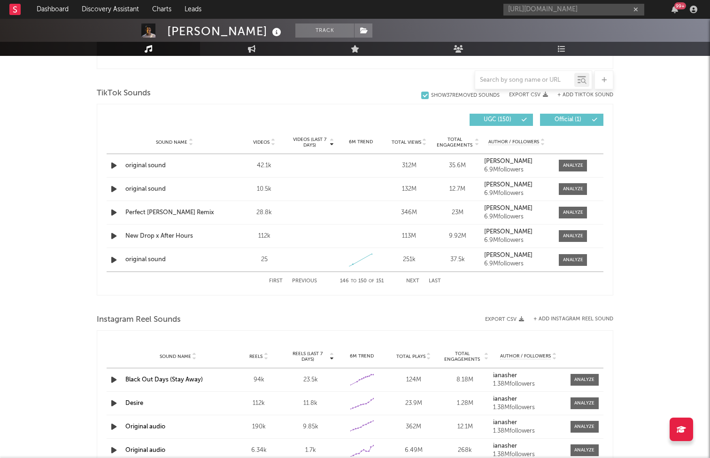
click at [308, 281] on button "Previous" at bounding box center [304, 281] width 25 height 5
click at [412, 279] on button "Next" at bounding box center [412, 281] width 13 height 5
click at [431, 279] on button "Last" at bounding box center [435, 281] width 12 height 5
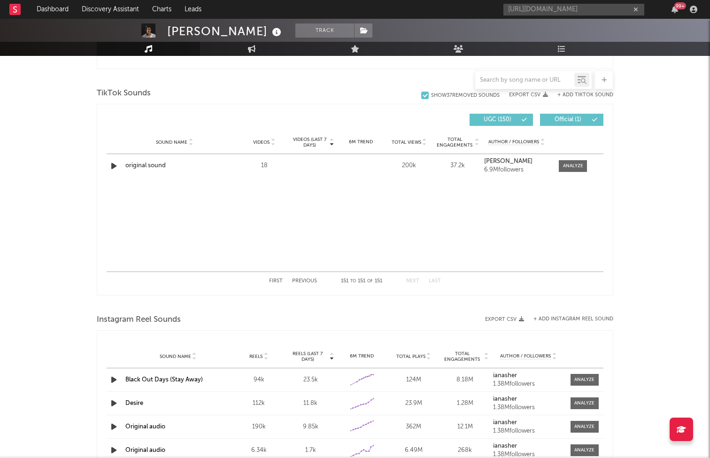
click at [309, 280] on button "Previous" at bounding box center [304, 281] width 25 height 5
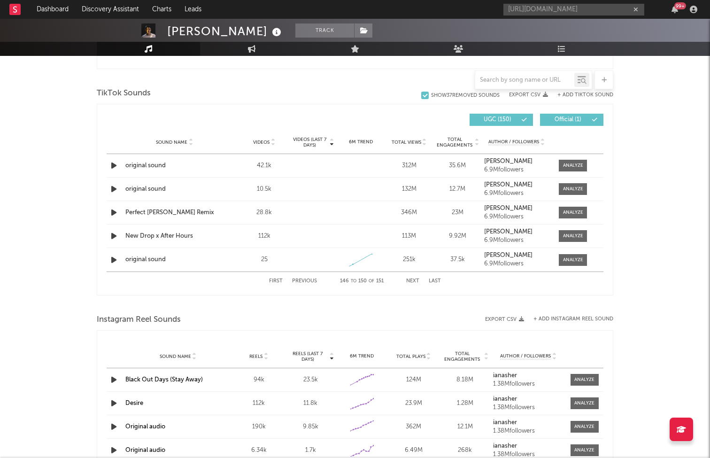
click at [309, 280] on button "Previous" at bounding box center [304, 281] width 25 height 5
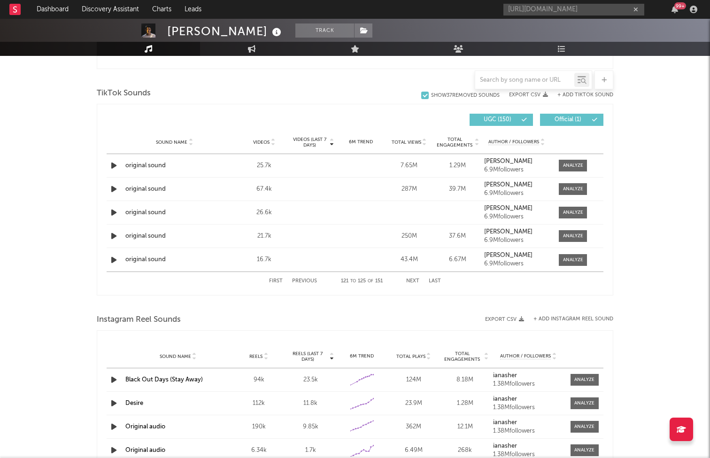
click at [309, 280] on button "Previous" at bounding box center [304, 281] width 25 height 5
click at [181, 183] on div "Makeba ([PERSON_NAME] Remix)" at bounding box center [174, 182] width 98 height 9
